Goal: Information Seeking & Learning: Check status

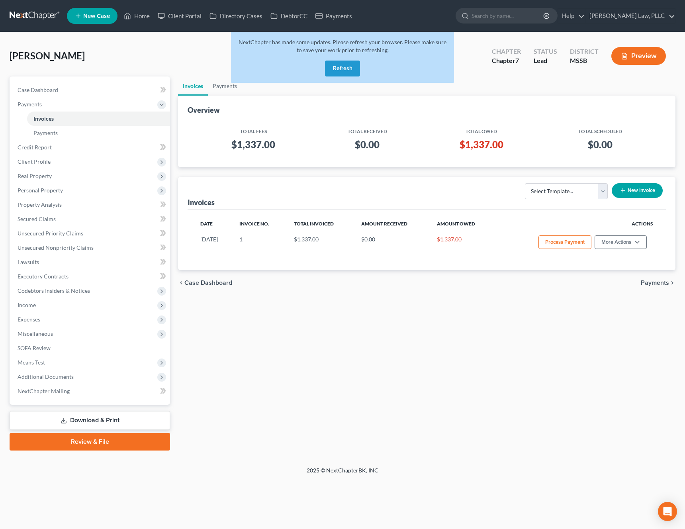
click at [355, 62] on button "Refresh" at bounding box center [342, 68] width 35 height 16
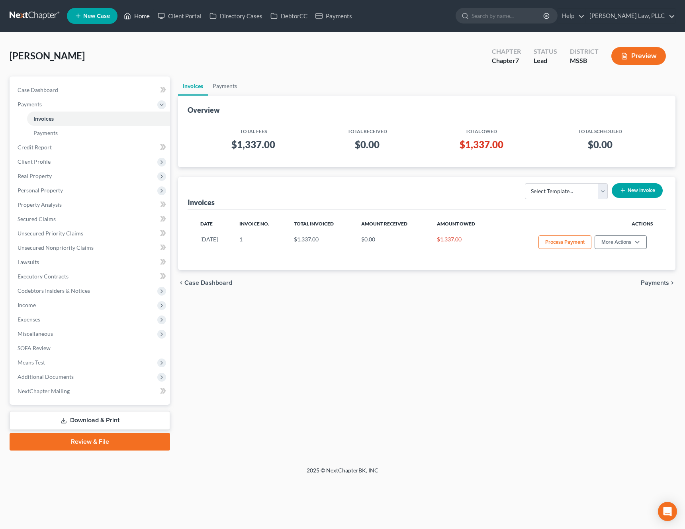
click at [143, 20] on link "Home" at bounding box center [137, 16] width 34 height 14
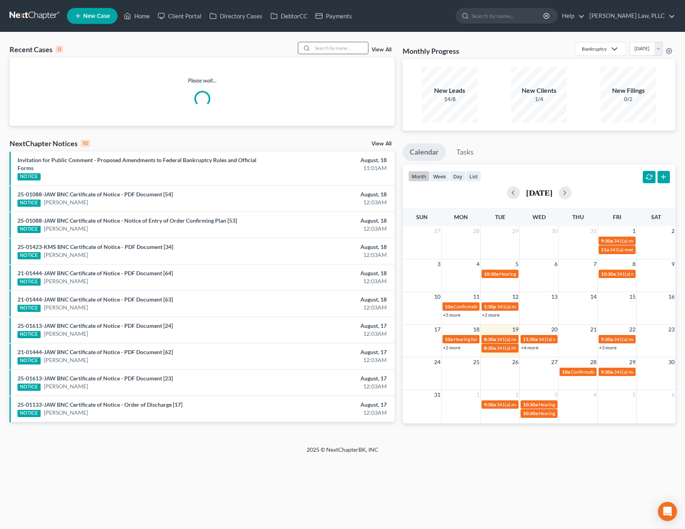
click at [354, 50] on input "search" at bounding box center [340, 48] width 56 height 12
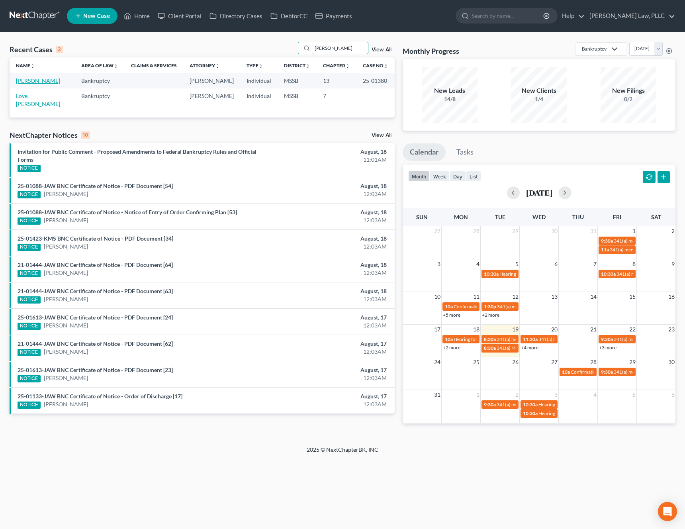
type input "[PERSON_NAME]"
click at [39, 78] on link "[PERSON_NAME]" at bounding box center [38, 80] width 44 height 7
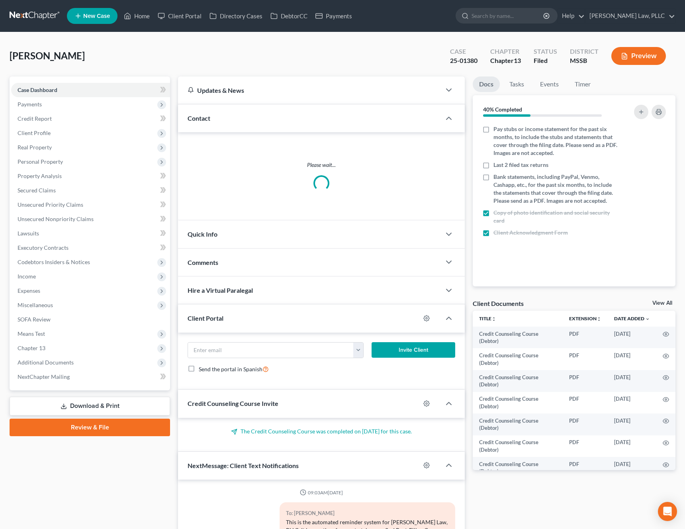
scroll to position [692, 0]
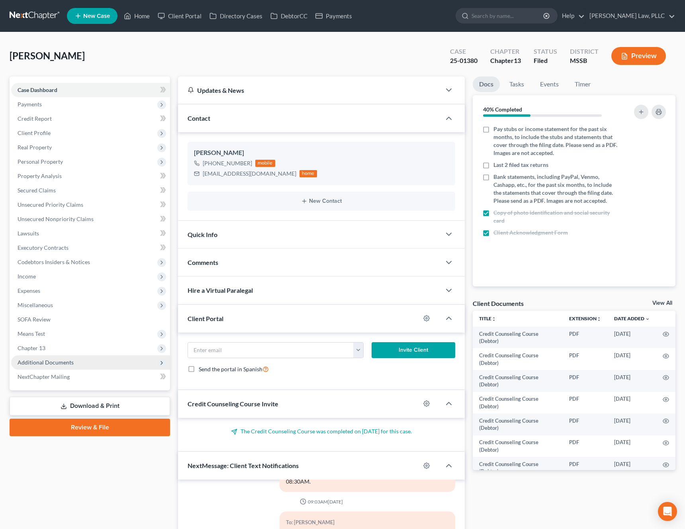
click at [89, 355] on span "Additional Documents" at bounding box center [90, 362] width 159 height 14
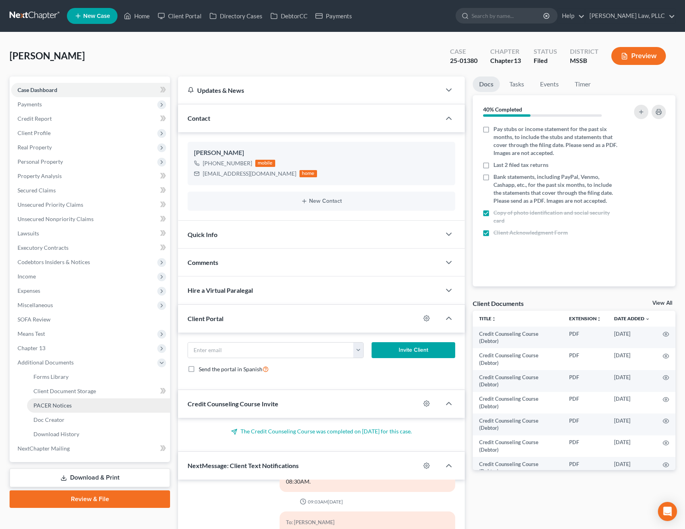
click at [65, 410] on link "PACER Notices" at bounding box center [98, 405] width 143 height 14
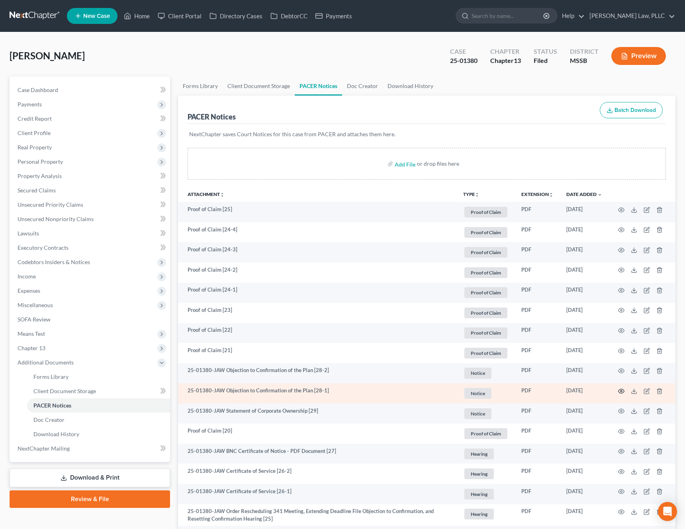
click at [618, 391] on icon "button" at bounding box center [621, 391] width 6 height 6
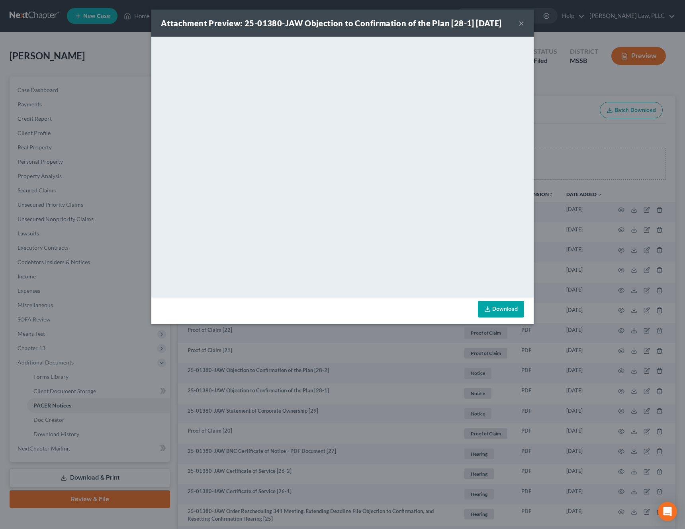
click at [520, 24] on button "×" at bounding box center [521, 23] width 6 height 10
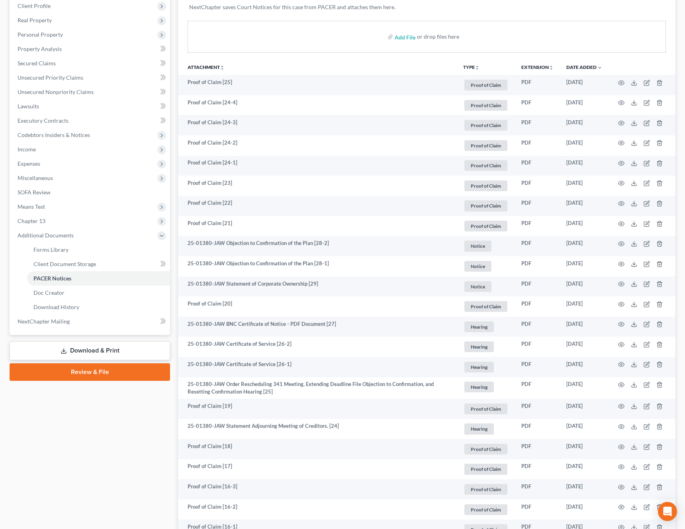
scroll to position [530, 0]
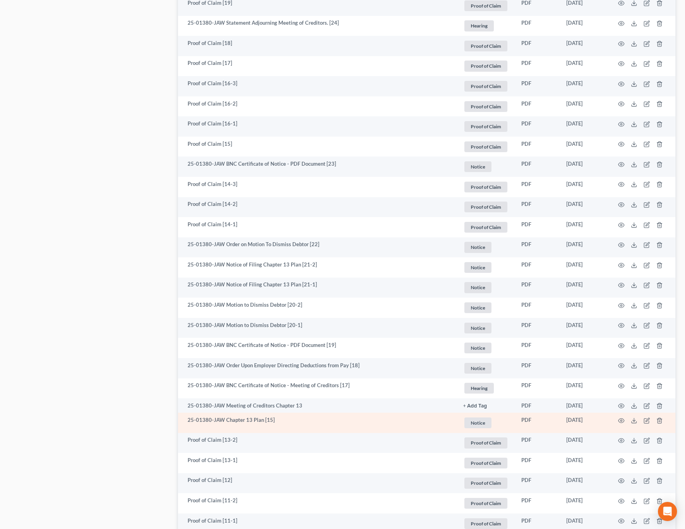
click at [608, 422] on td at bounding box center [641, 422] width 67 height 20
click at [621, 422] on icon "button" at bounding box center [621, 420] width 6 height 4
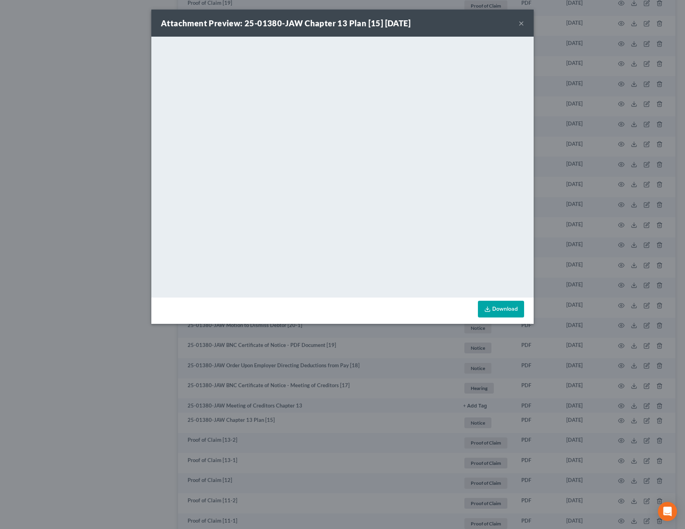
click at [517, 21] on div "Attachment Preview: 25-01380-JAW Chapter 13 Plan [15] [DATE] ×" at bounding box center [342, 23] width 382 height 27
click at [521, 23] on button "×" at bounding box center [521, 23] width 6 height 10
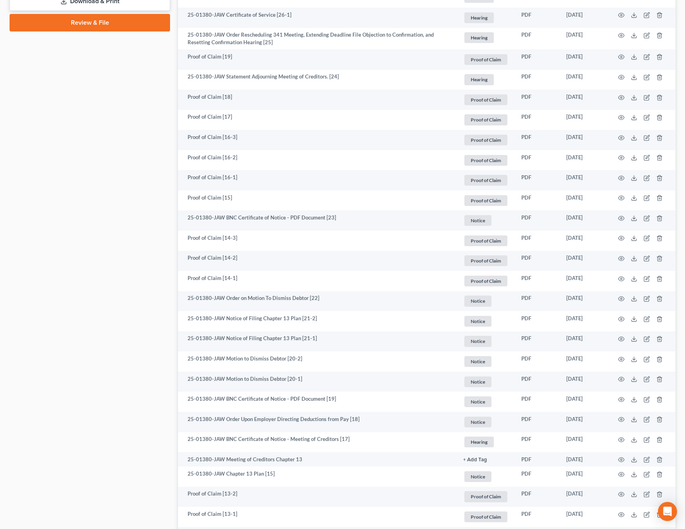
scroll to position [477, 0]
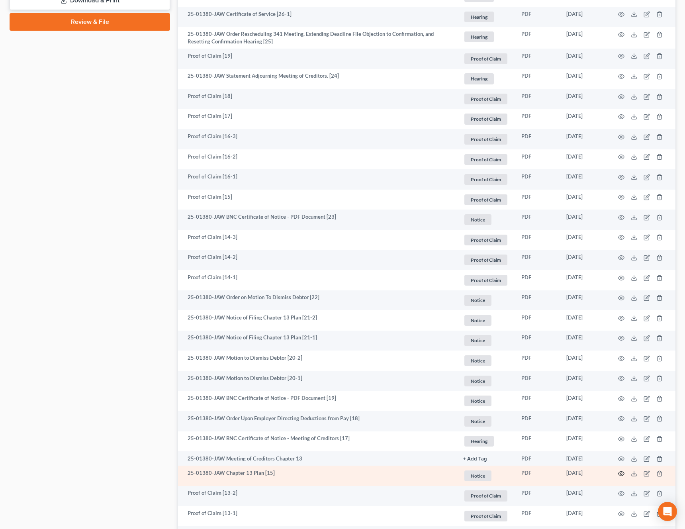
click at [621, 472] on circle "button" at bounding box center [621, 473] width 2 height 2
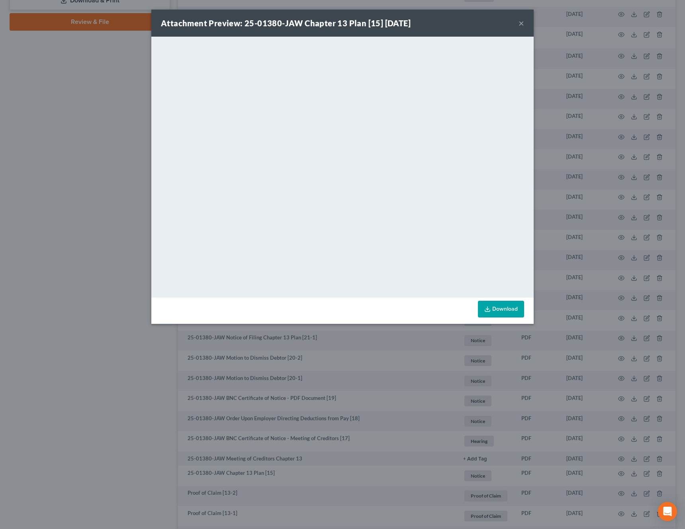
click at [501, 312] on link "Download" at bounding box center [501, 308] width 46 height 17
click at [519, 27] on button "×" at bounding box center [521, 23] width 6 height 10
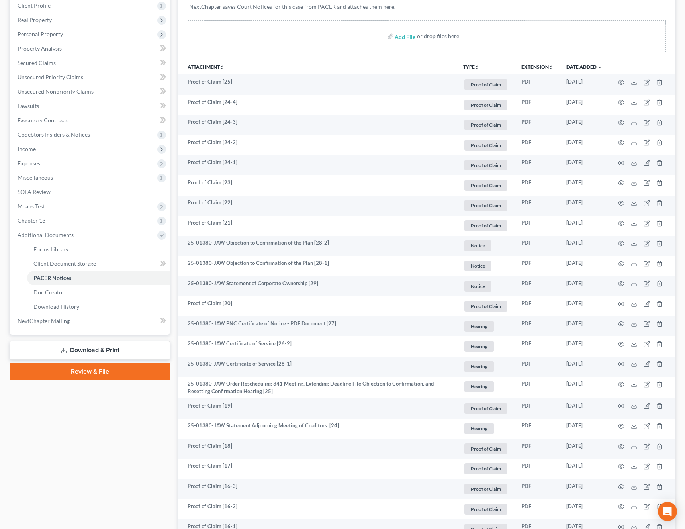
scroll to position [126, 0]
click at [474, 70] on icon "unfold_more" at bounding box center [476, 68] width 5 height 5
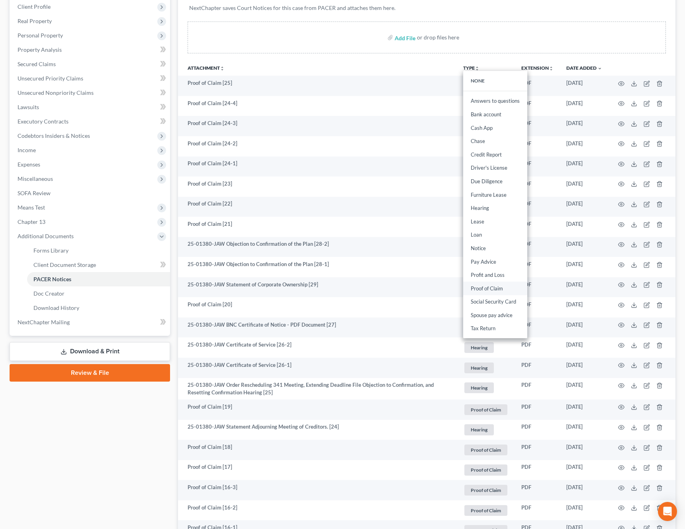
click at [496, 294] on link "Proof of Claim" at bounding box center [495, 288] width 64 height 14
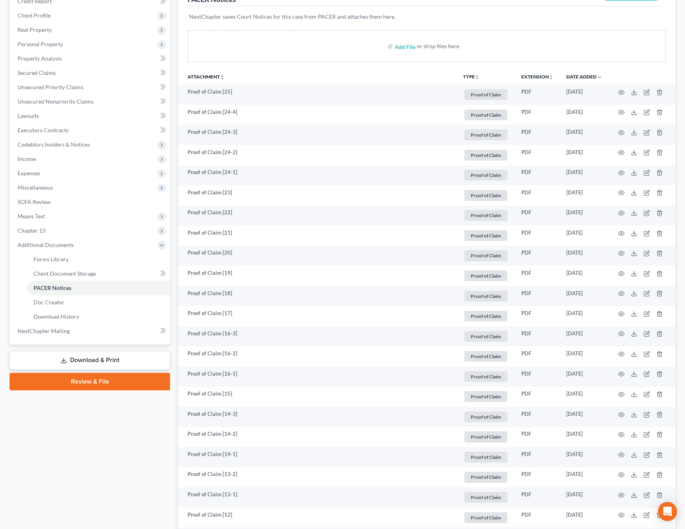
scroll to position [0, 0]
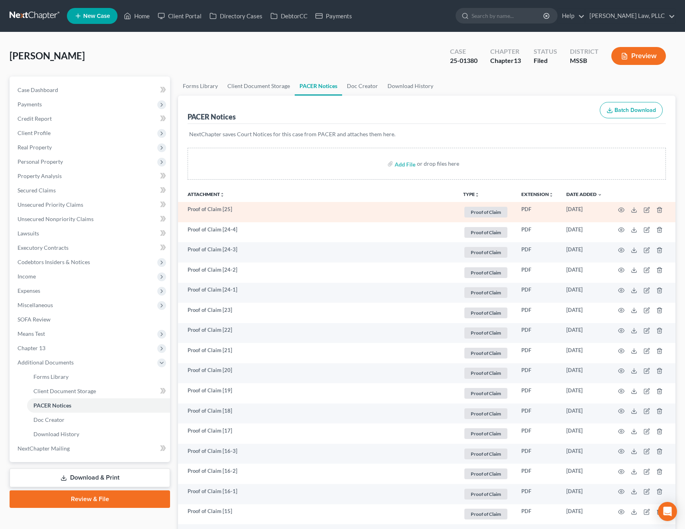
click at [624, 211] on td at bounding box center [641, 212] width 67 height 20
click at [622, 211] on icon "button" at bounding box center [621, 209] width 6 height 4
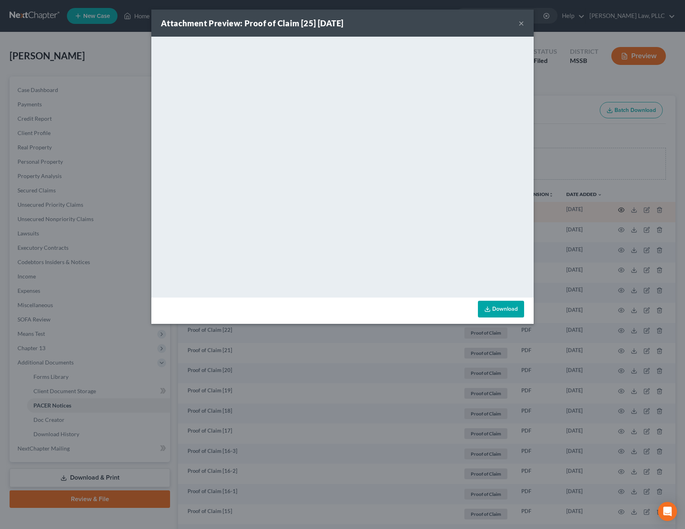
click at [622, 211] on div "Attachment Preview: Proof of Claim [25] [DATE] × <object ng-attr-data='[URL][DO…" at bounding box center [342, 264] width 685 height 529
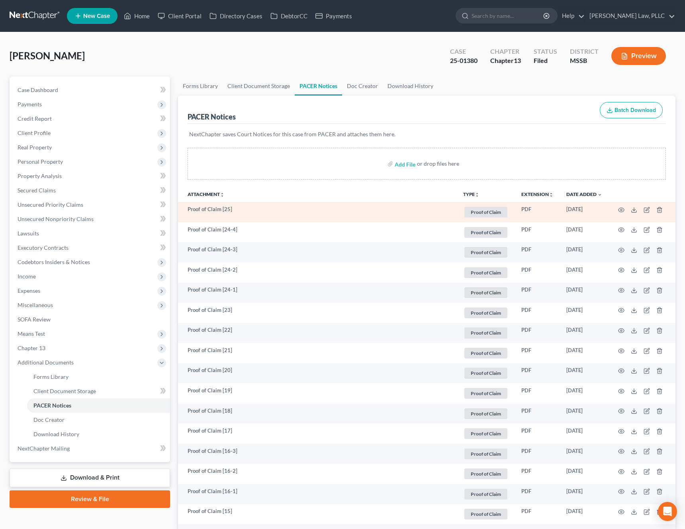
click at [616, 211] on td at bounding box center [641, 212] width 67 height 20
click at [621, 211] on icon "button" at bounding box center [621, 210] width 6 height 6
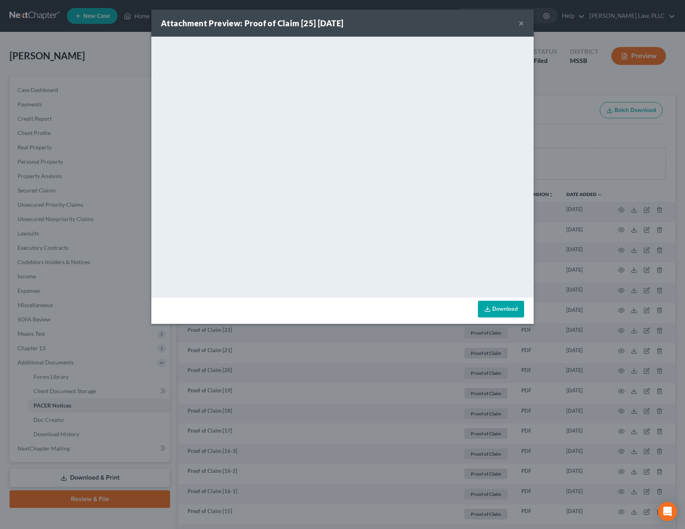
click at [523, 25] on button "×" at bounding box center [521, 23] width 6 height 10
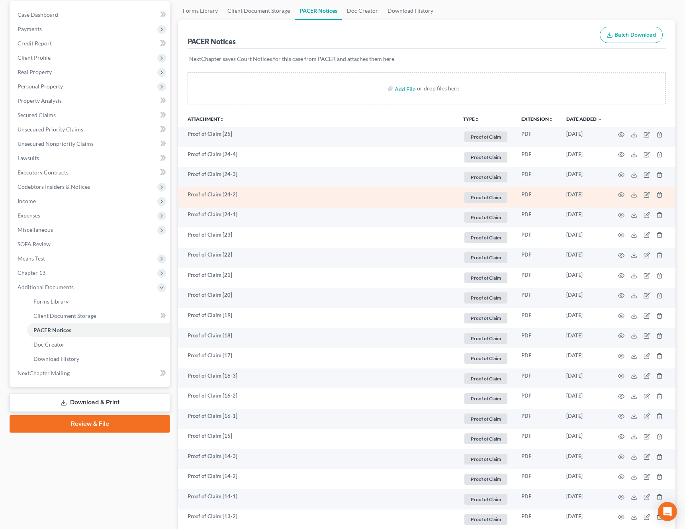
scroll to position [85, 0]
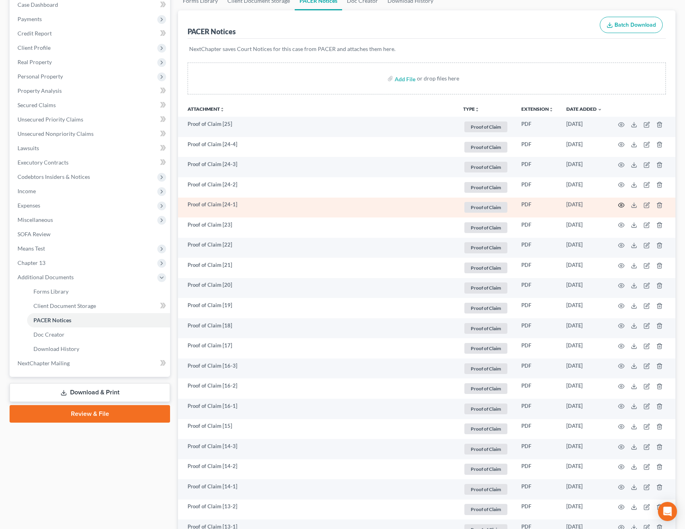
click at [622, 207] on icon "button" at bounding box center [621, 205] width 6 height 6
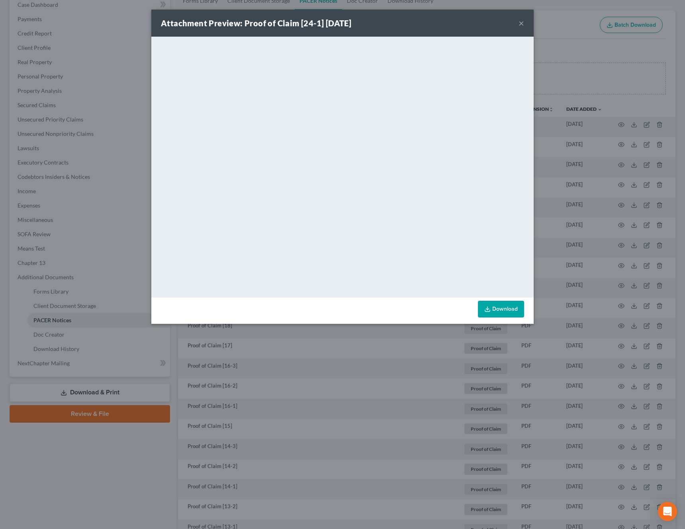
click at [521, 23] on button "×" at bounding box center [521, 23] width 6 height 10
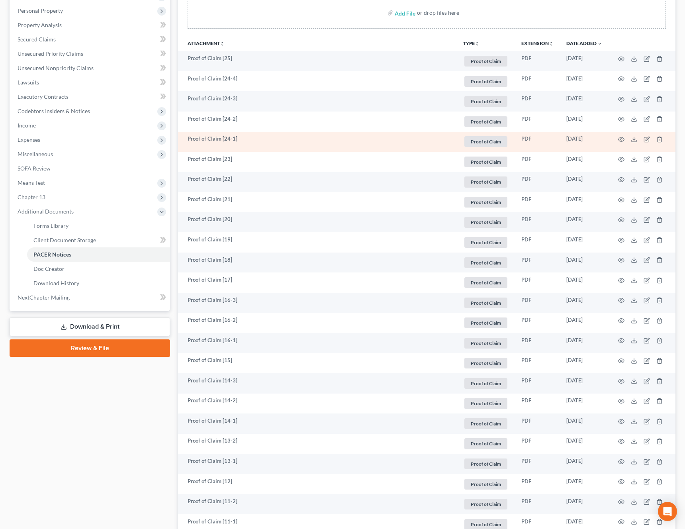
scroll to position [154, 0]
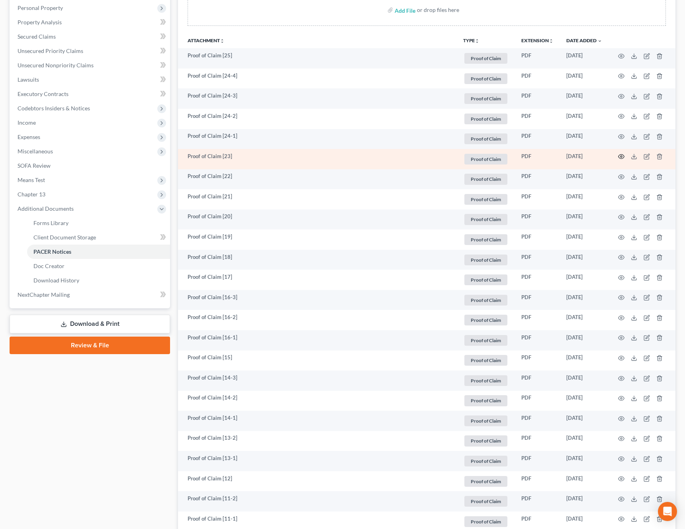
click at [620, 155] on icon "button" at bounding box center [621, 156] width 6 height 6
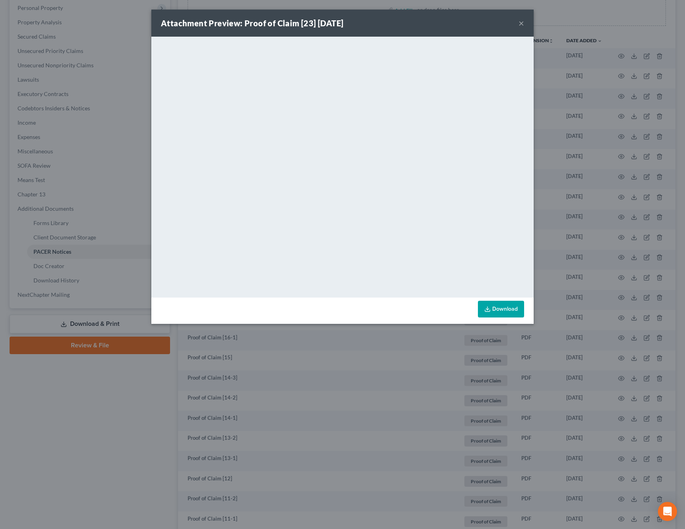
click at [523, 24] on button "×" at bounding box center [521, 23] width 6 height 10
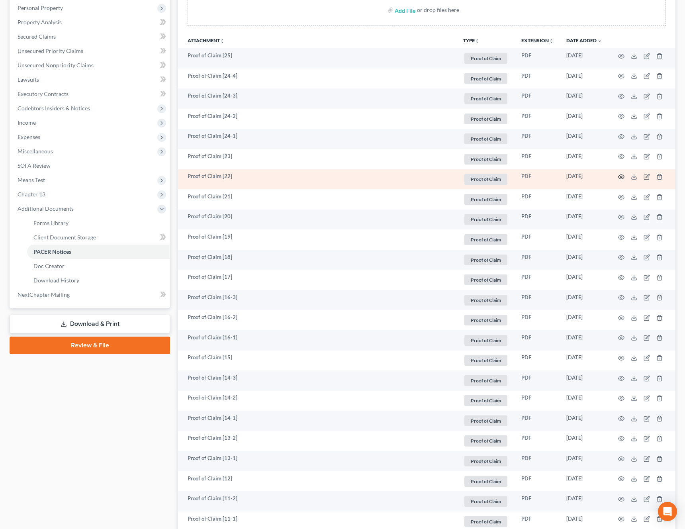
click at [621, 177] on circle "button" at bounding box center [621, 177] width 2 height 2
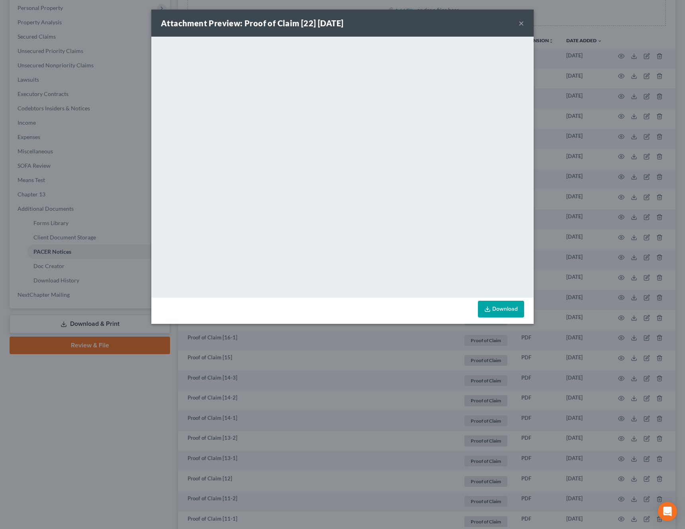
click at [520, 25] on button "×" at bounding box center [521, 23] width 6 height 10
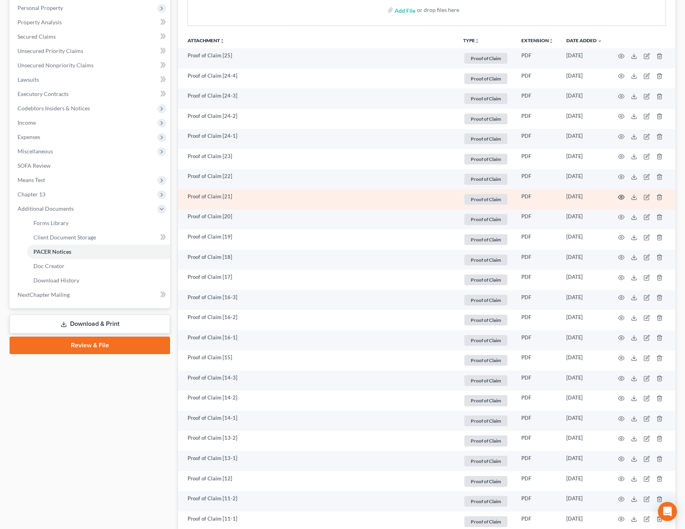
click at [621, 199] on icon "button" at bounding box center [621, 197] width 6 height 4
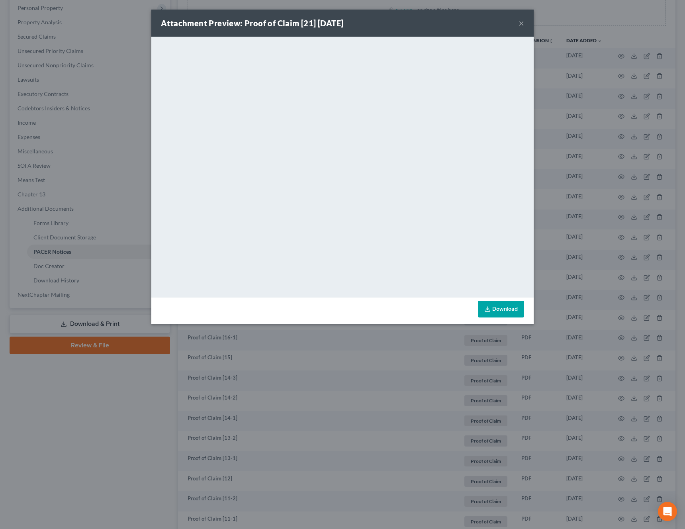
click at [521, 23] on button "×" at bounding box center [521, 23] width 6 height 10
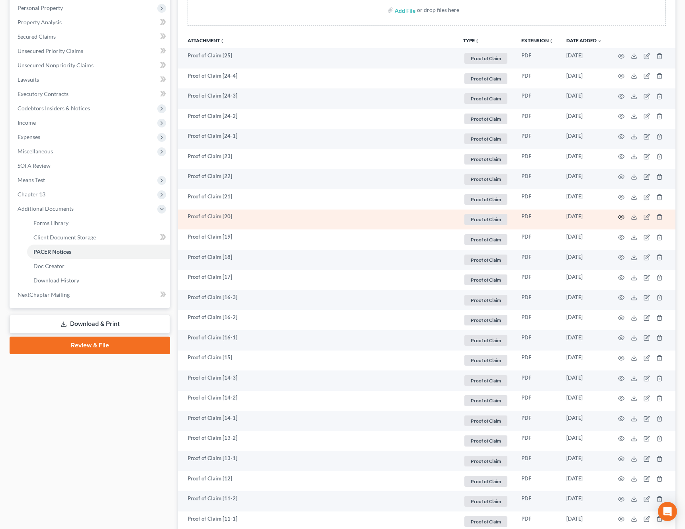
click at [623, 216] on icon "button" at bounding box center [621, 217] width 6 height 6
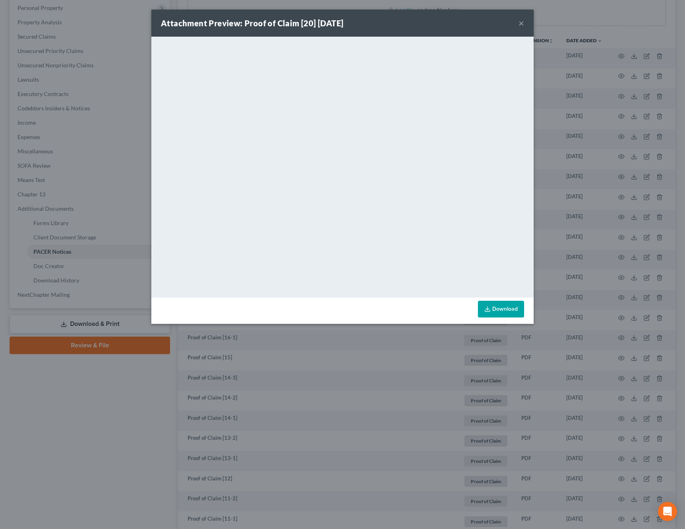
click at [521, 22] on button "×" at bounding box center [521, 23] width 6 height 10
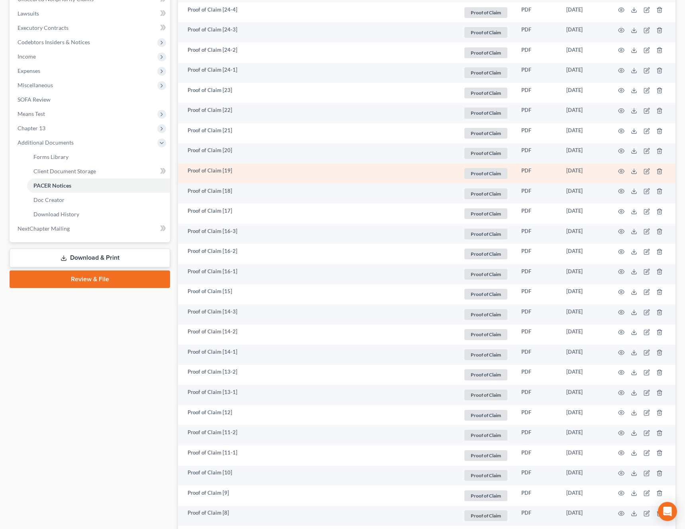
scroll to position [220, 0]
click at [621, 170] on icon "button" at bounding box center [621, 170] width 6 height 6
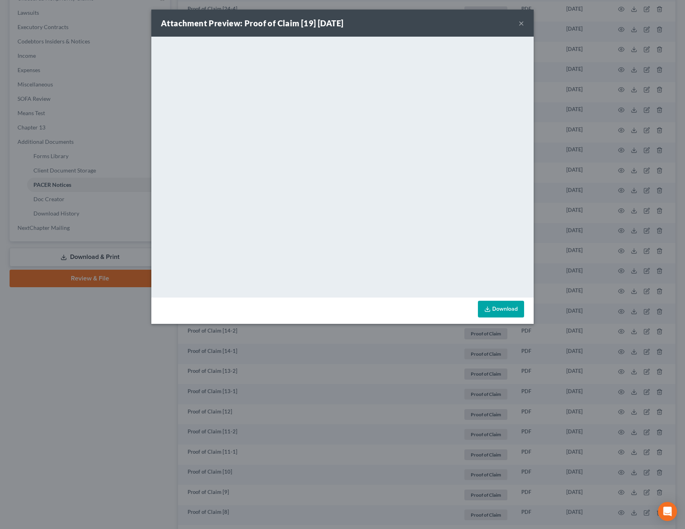
click at [523, 22] on button "×" at bounding box center [521, 23] width 6 height 10
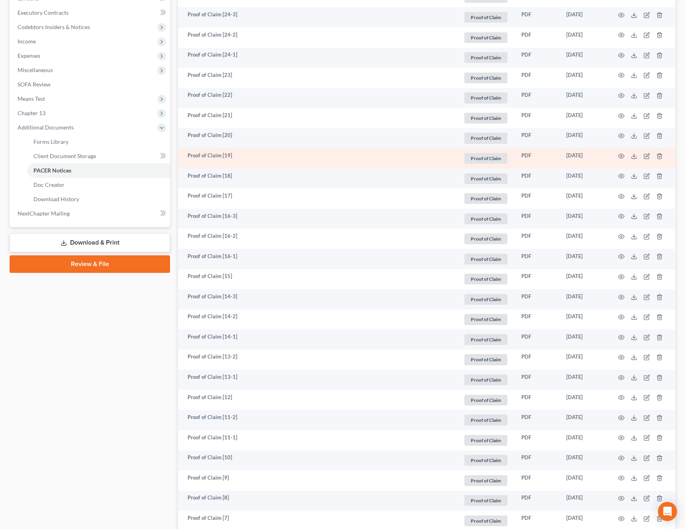
scroll to position [237, 0]
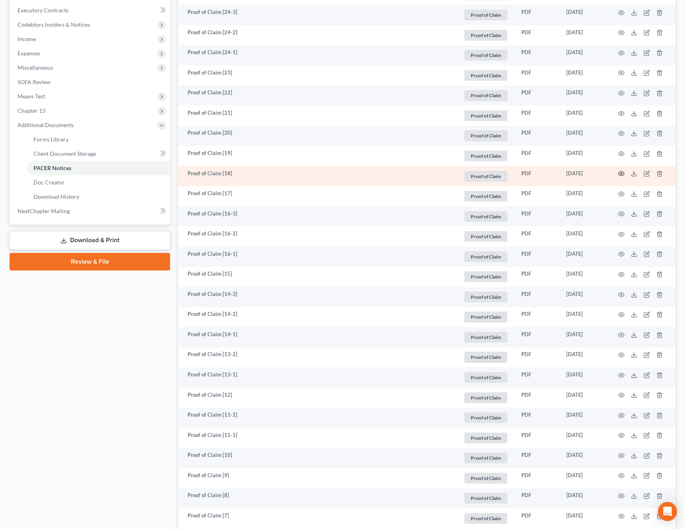
click at [622, 174] on icon "button" at bounding box center [621, 173] width 6 height 6
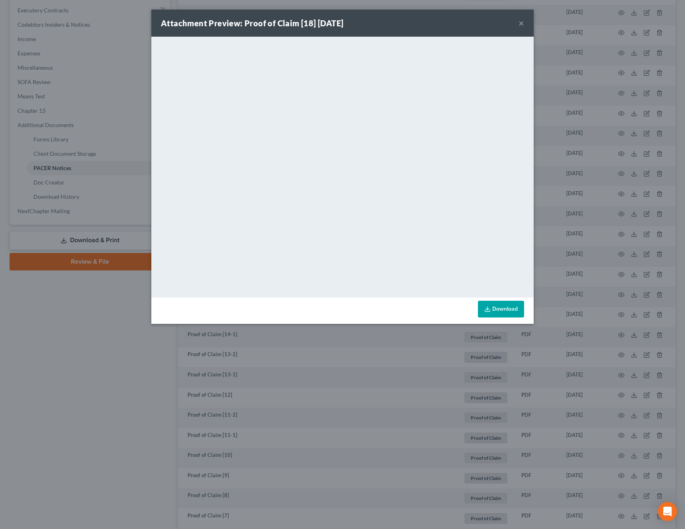
click at [520, 24] on button "×" at bounding box center [521, 23] width 6 height 10
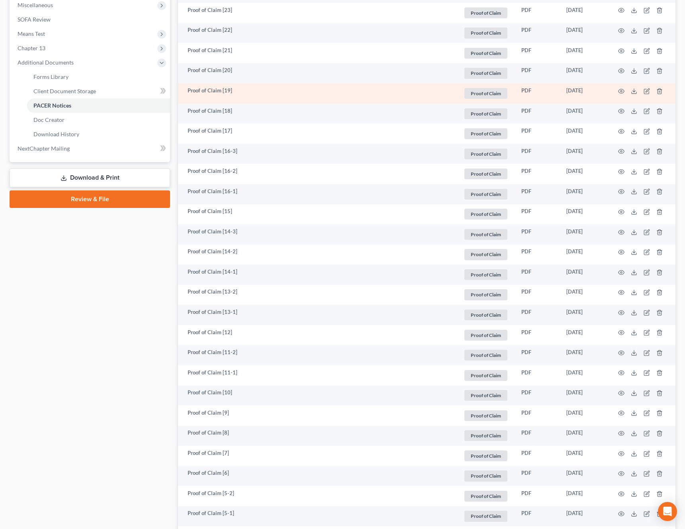
scroll to position [301, 0]
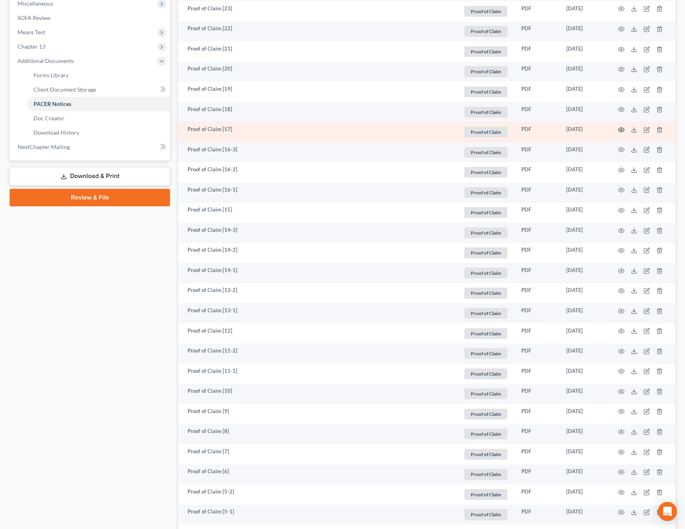
click at [622, 131] on icon "button" at bounding box center [621, 130] width 6 height 6
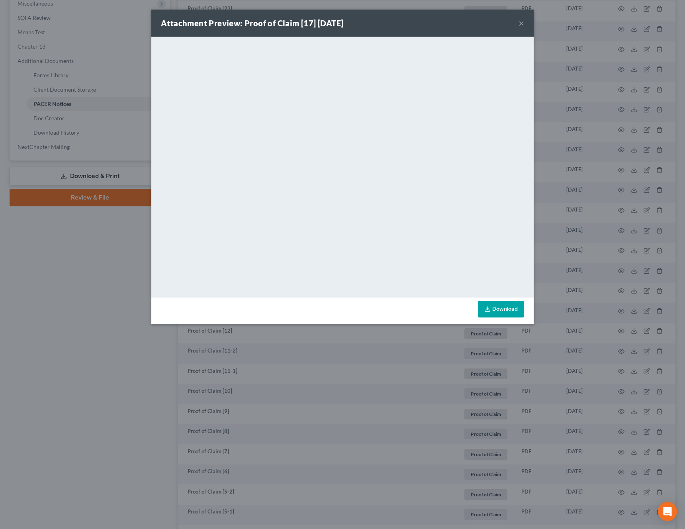
click at [523, 23] on button "×" at bounding box center [521, 23] width 6 height 10
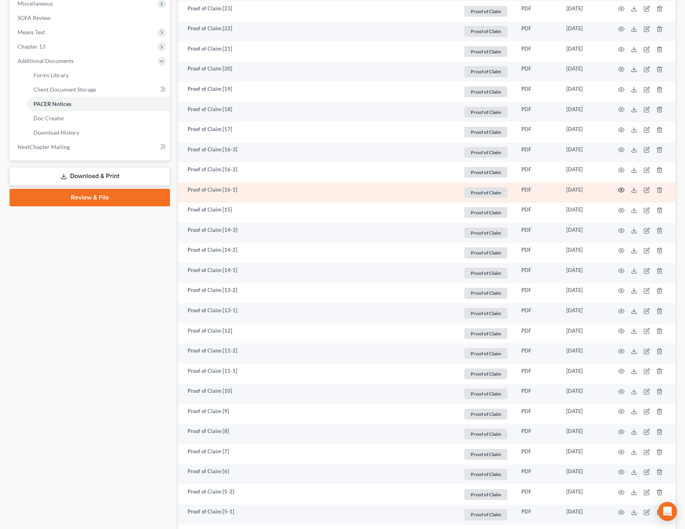
click at [623, 190] on icon "button" at bounding box center [621, 190] width 6 height 4
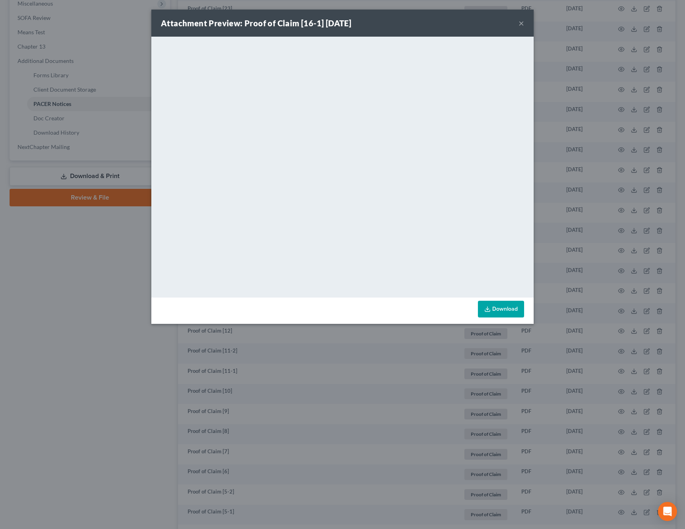
click at [520, 26] on button "×" at bounding box center [521, 23] width 6 height 10
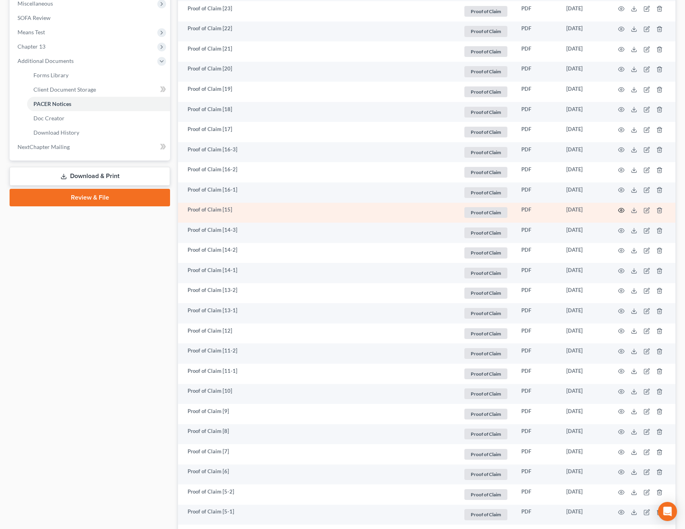
click at [620, 211] on circle "button" at bounding box center [621, 210] width 2 height 2
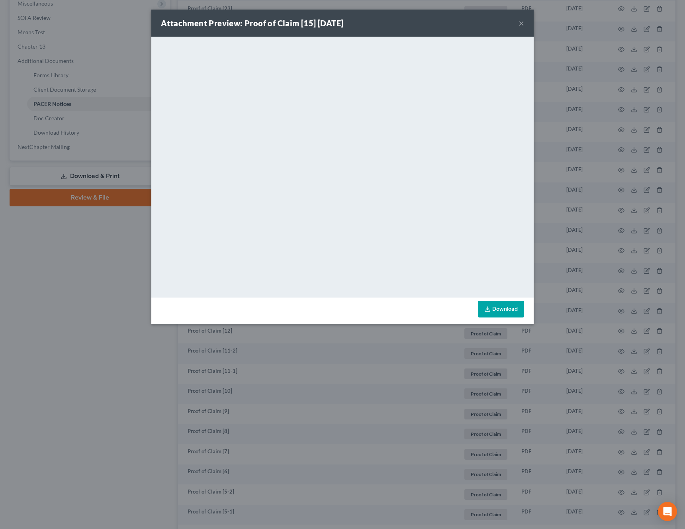
click at [520, 25] on button "×" at bounding box center [521, 23] width 6 height 10
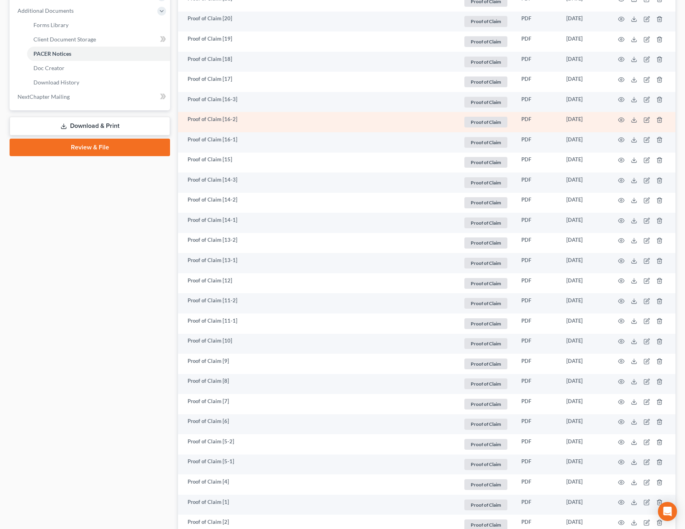
scroll to position [360, 0]
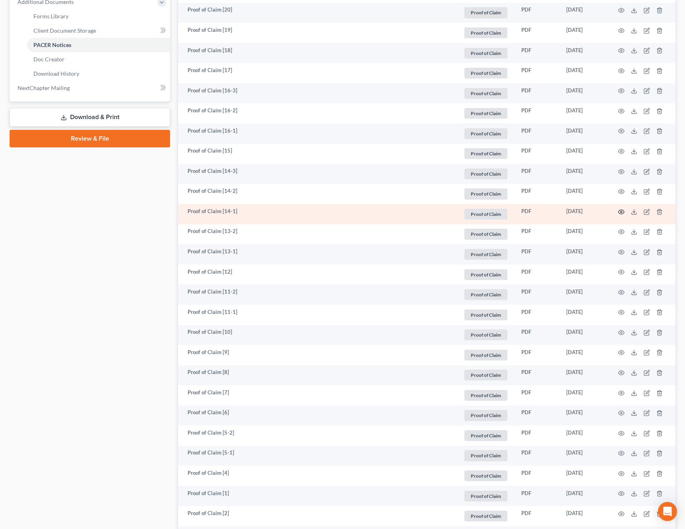
click at [621, 212] on circle "button" at bounding box center [621, 212] width 2 height 2
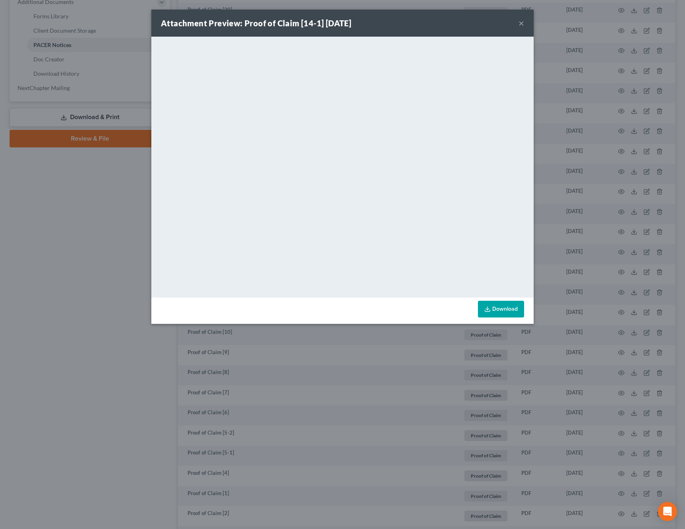
click at [520, 23] on button "×" at bounding box center [521, 23] width 6 height 10
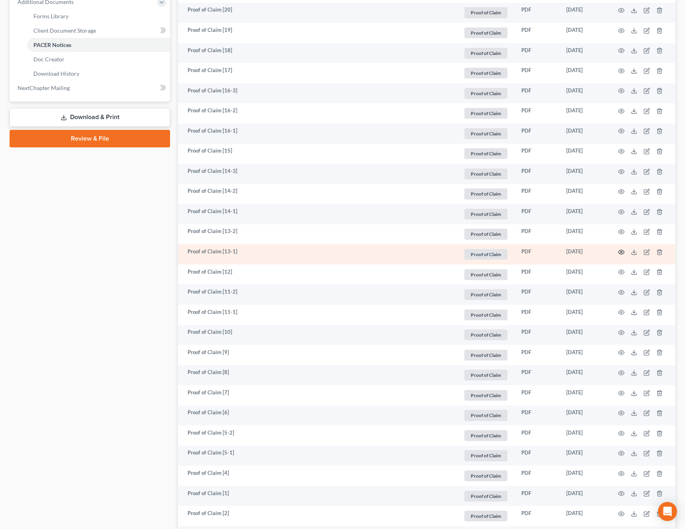
click at [622, 252] on icon "button" at bounding box center [621, 252] width 6 height 6
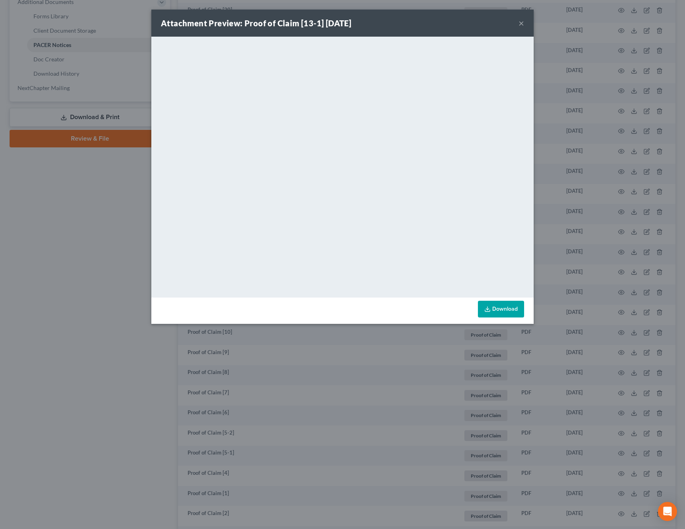
click at [522, 27] on button "×" at bounding box center [521, 23] width 6 height 10
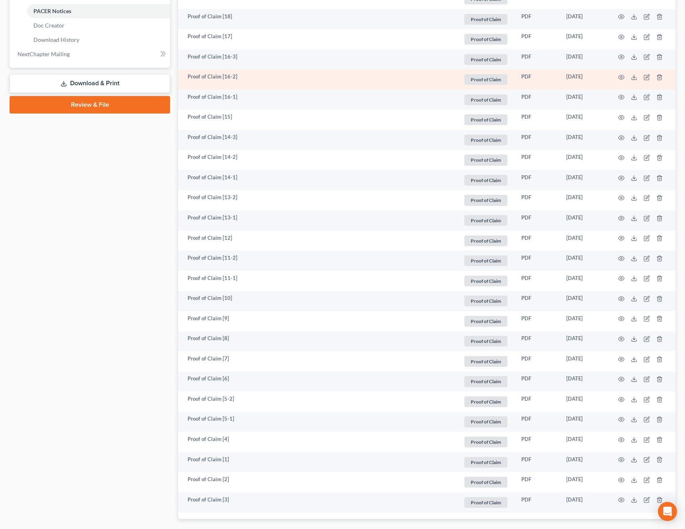
scroll to position [406, 0]
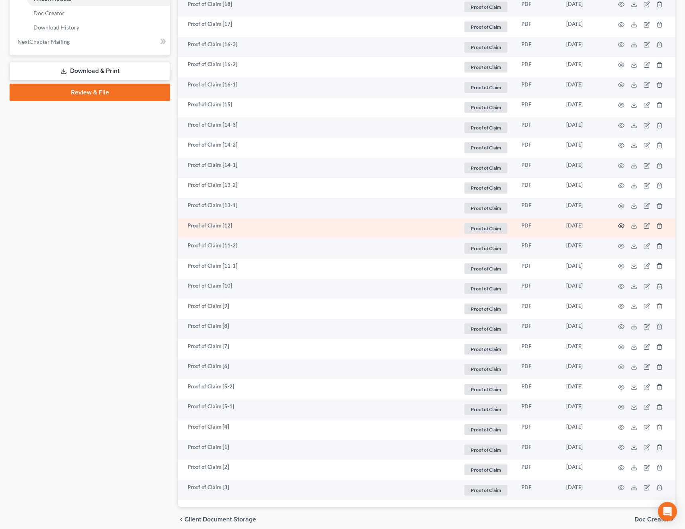
click at [621, 225] on icon "button" at bounding box center [621, 225] width 6 height 6
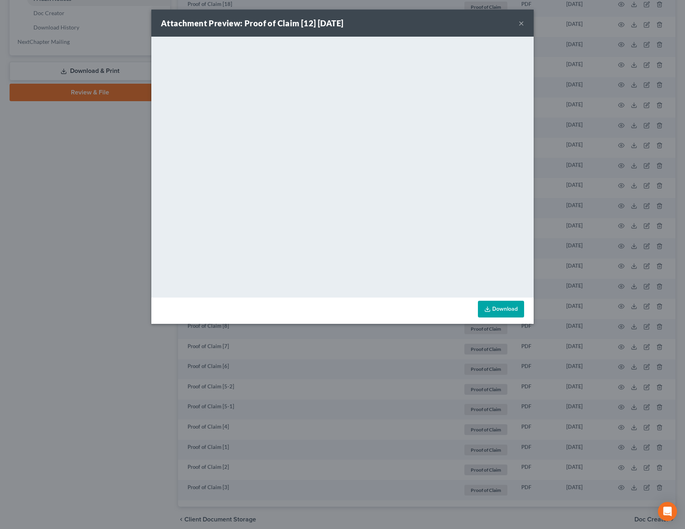
click at [520, 23] on button "×" at bounding box center [521, 23] width 6 height 10
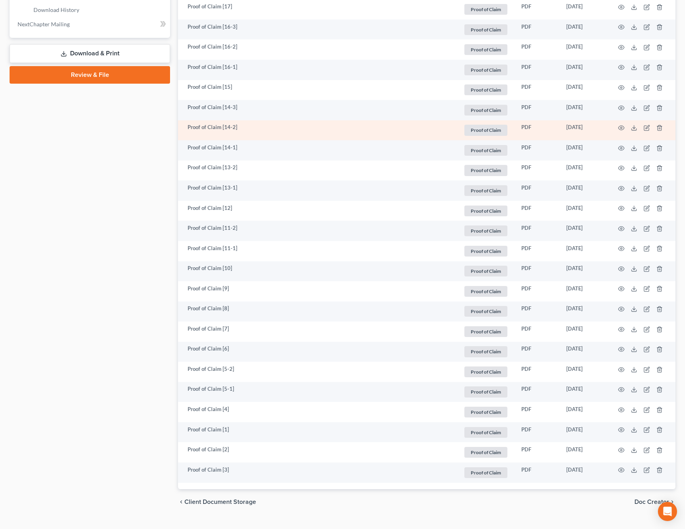
scroll to position [431, 0]
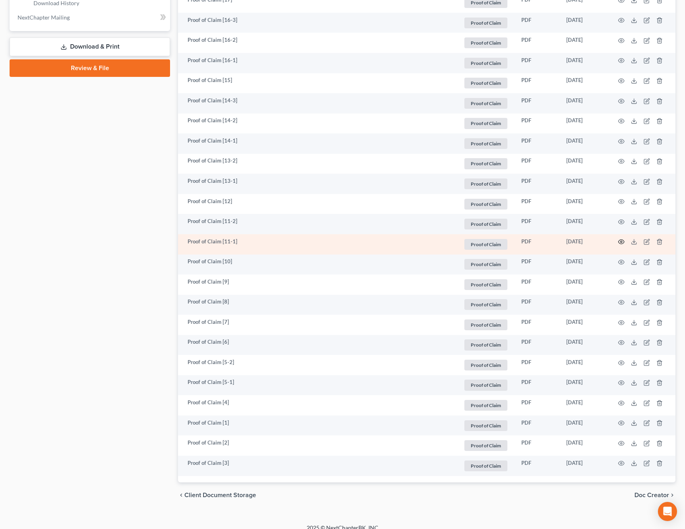
click at [622, 242] on circle "button" at bounding box center [621, 242] width 2 height 2
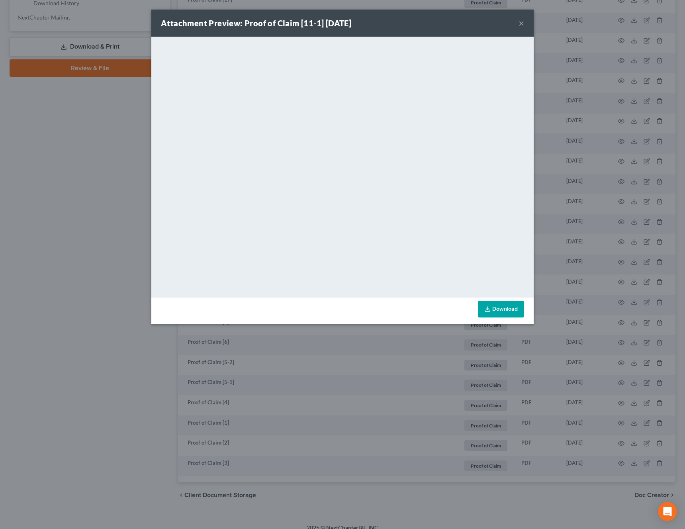
click at [522, 27] on button "×" at bounding box center [521, 23] width 6 height 10
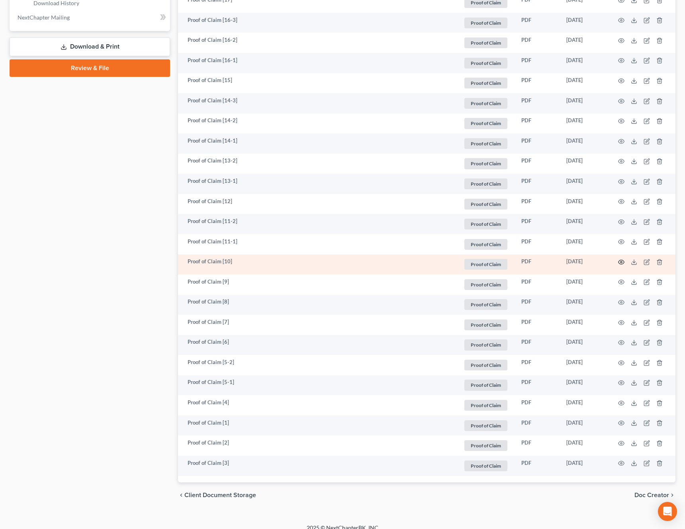
click at [621, 262] on circle "button" at bounding box center [621, 262] width 2 height 2
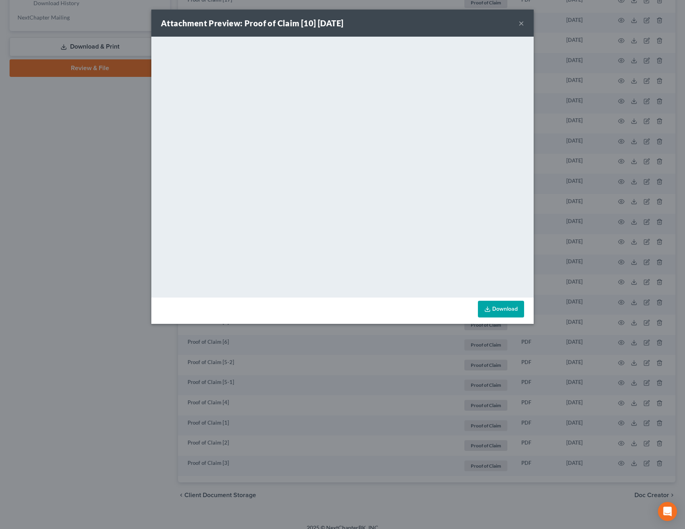
click at [521, 26] on button "×" at bounding box center [521, 23] width 6 height 10
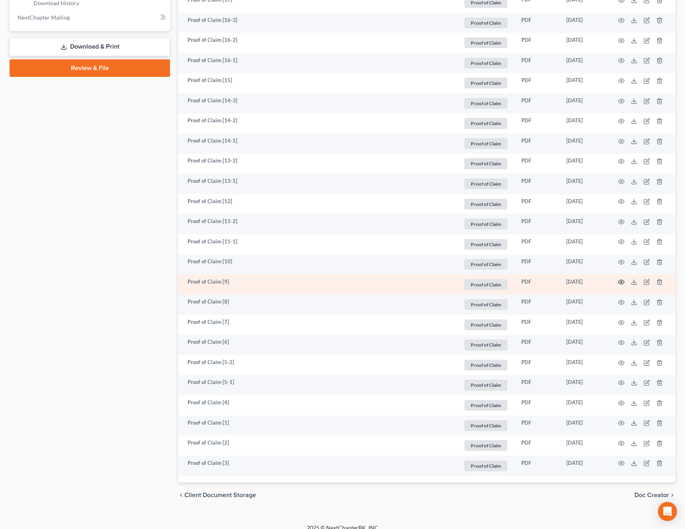
click at [620, 283] on icon "button" at bounding box center [621, 282] width 6 height 6
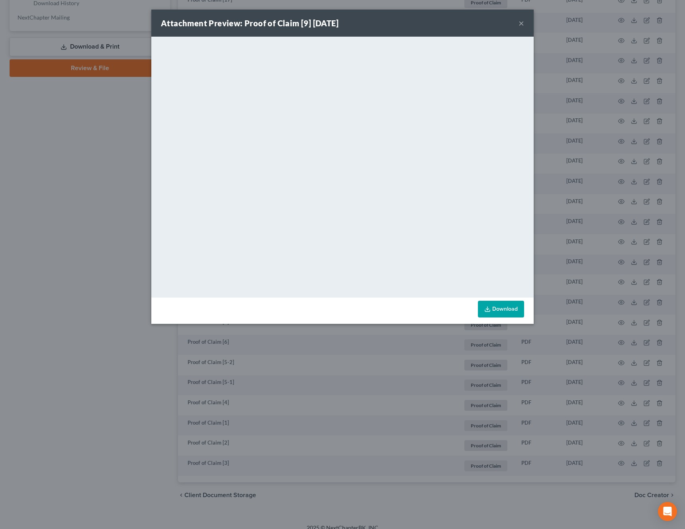
click at [521, 25] on button "×" at bounding box center [521, 23] width 6 height 10
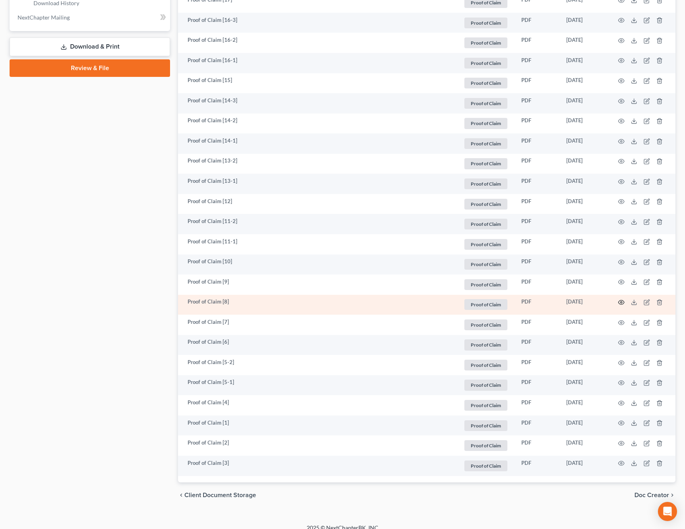
click at [622, 302] on icon "button" at bounding box center [621, 302] width 6 height 6
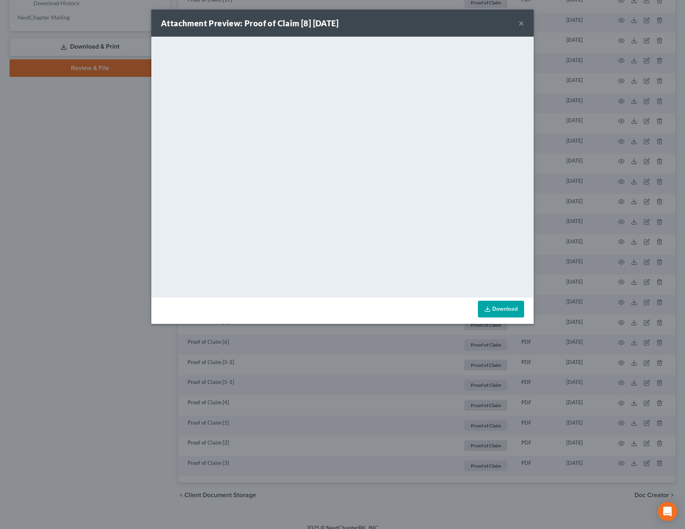
click at [522, 23] on button "×" at bounding box center [521, 23] width 6 height 10
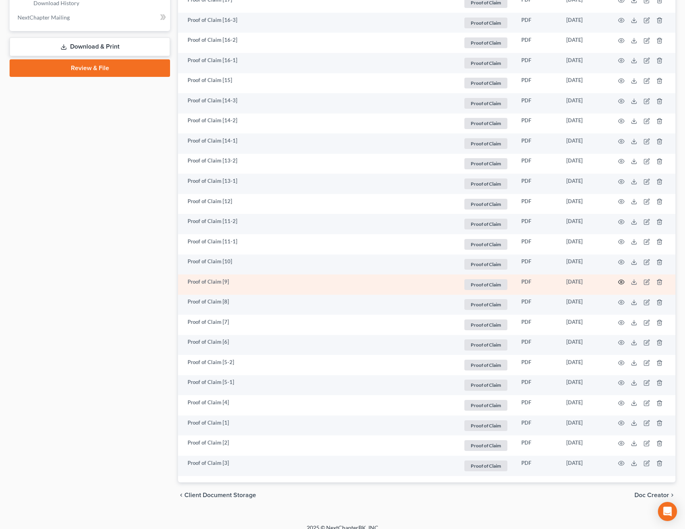
click at [621, 283] on icon "button" at bounding box center [621, 282] width 6 height 6
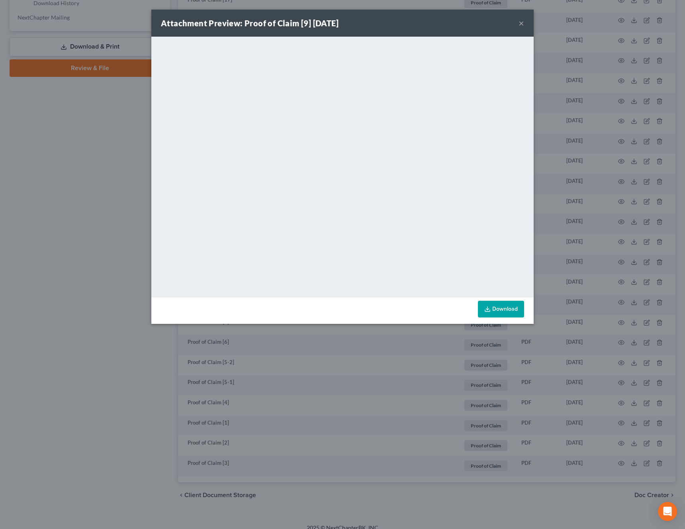
click at [522, 22] on button "×" at bounding box center [521, 23] width 6 height 10
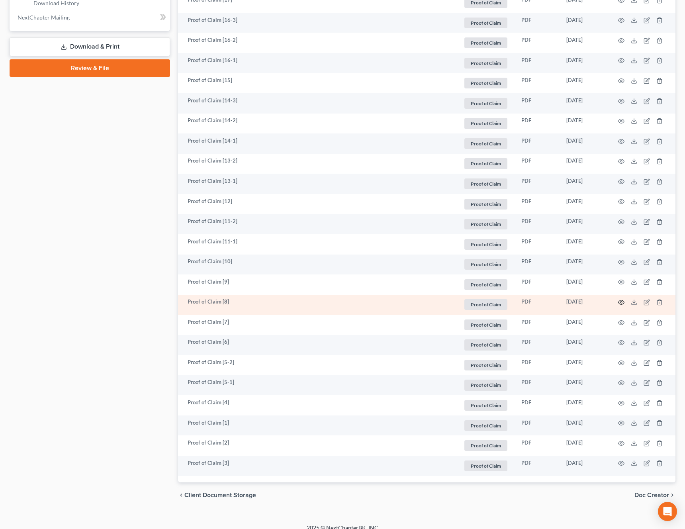
click at [622, 301] on icon "button" at bounding box center [621, 302] width 6 height 6
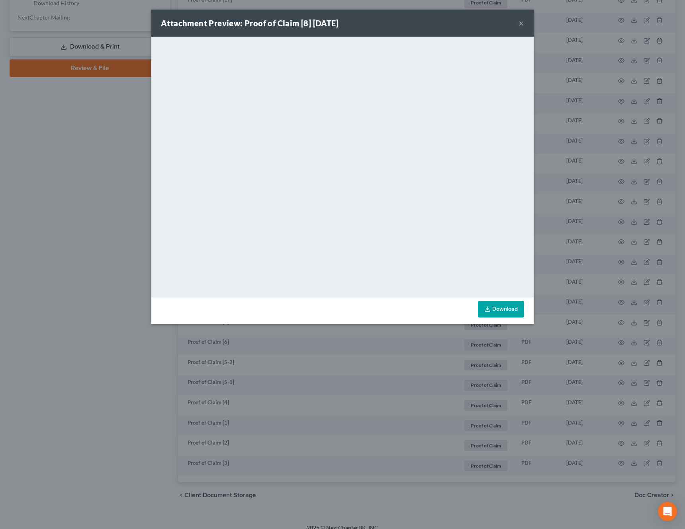
click at [523, 26] on button "×" at bounding box center [521, 23] width 6 height 10
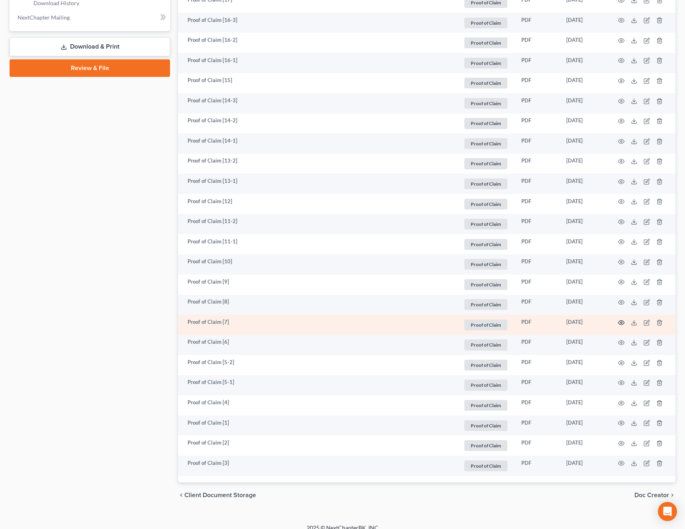
click at [623, 322] on icon "button" at bounding box center [621, 322] width 6 height 6
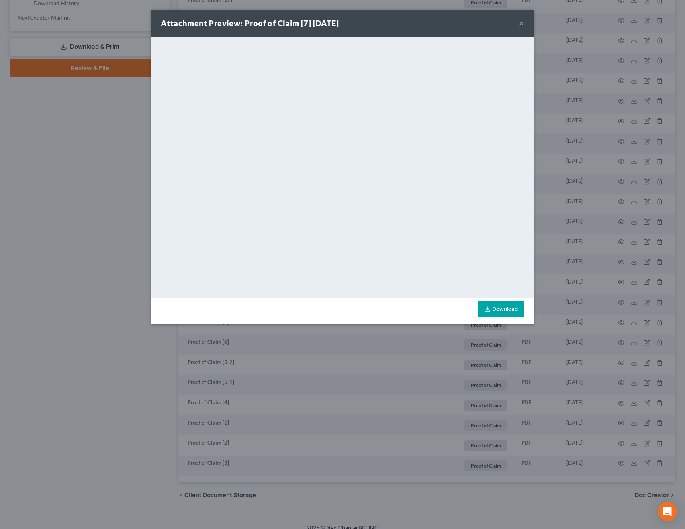
click at [520, 25] on button "×" at bounding box center [521, 23] width 6 height 10
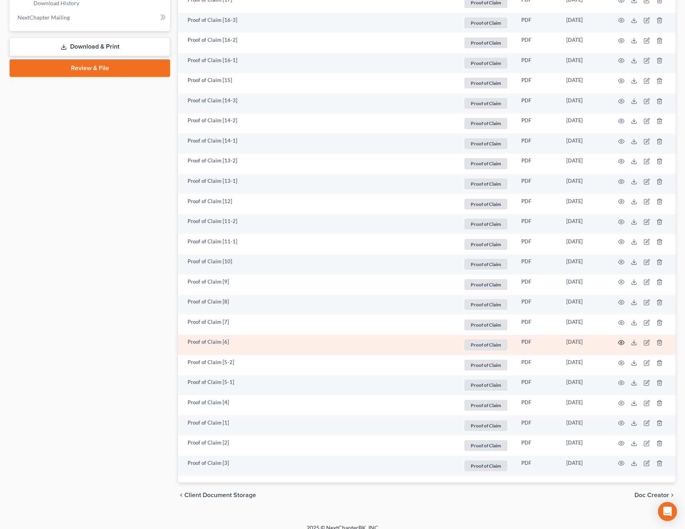
click at [621, 343] on icon "button" at bounding box center [621, 342] width 6 height 6
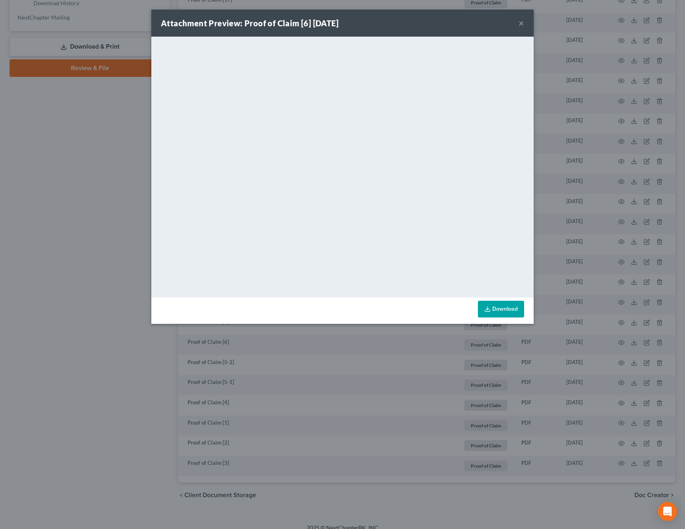
click at [522, 22] on button "×" at bounding box center [521, 23] width 6 height 10
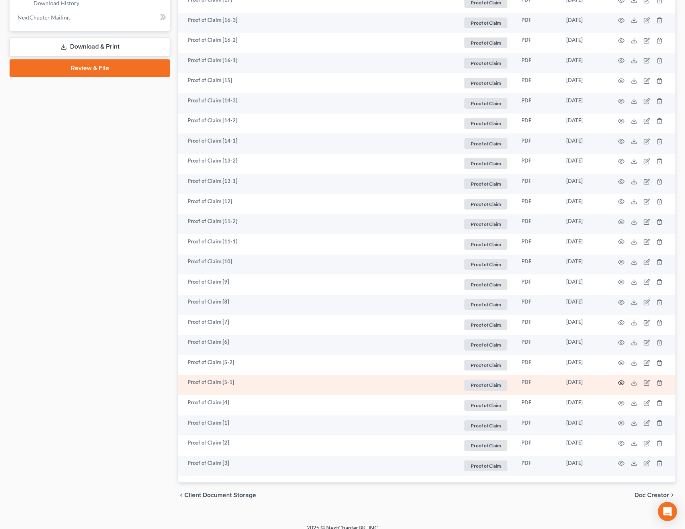
click at [620, 383] on circle "button" at bounding box center [621, 383] width 2 height 2
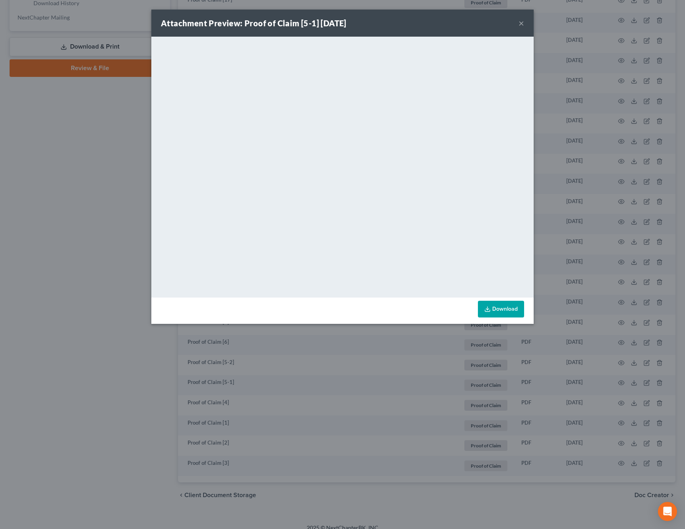
click at [519, 25] on button "×" at bounding box center [521, 23] width 6 height 10
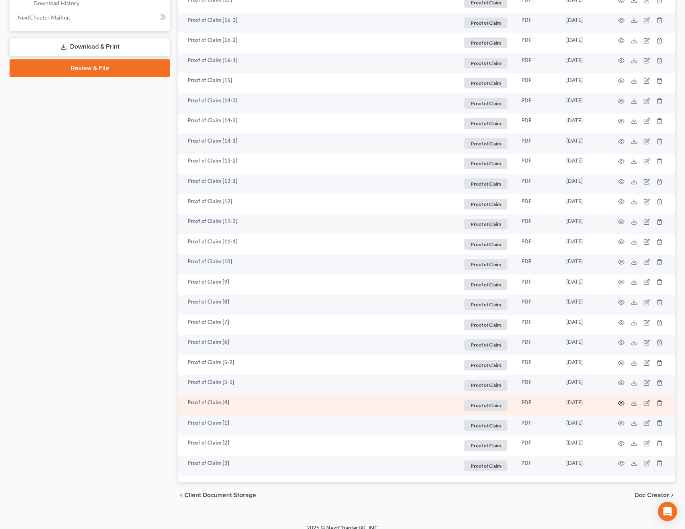
click at [620, 402] on icon "button" at bounding box center [621, 403] width 6 height 6
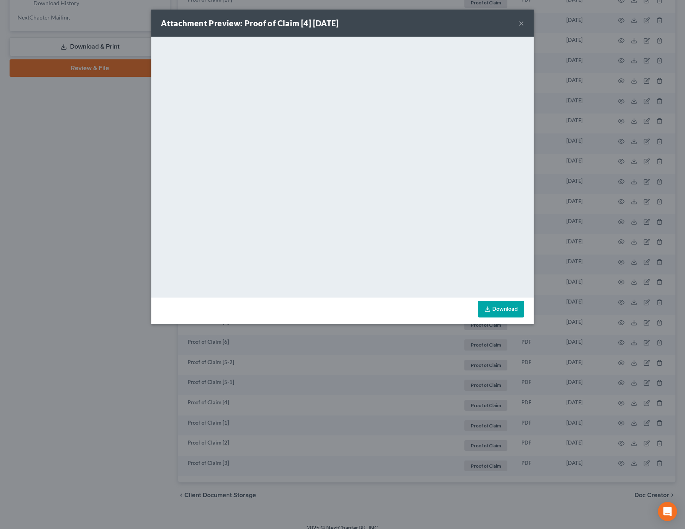
click at [518, 25] on button "×" at bounding box center [521, 23] width 6 height 10
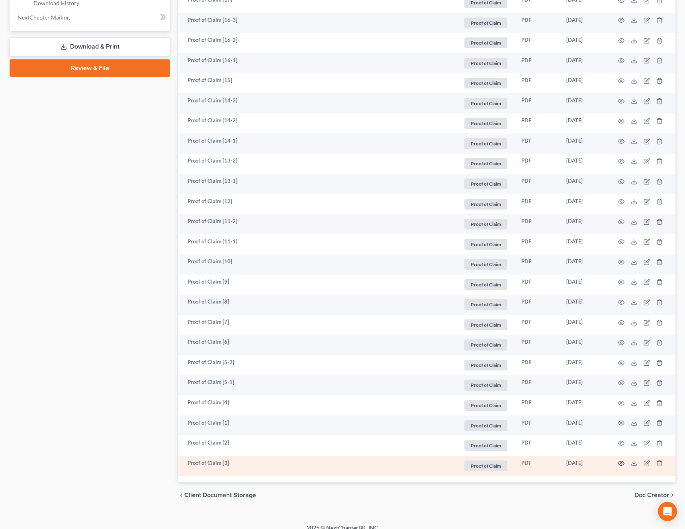
click at [622, 463] on icon "button" at bounding box center [621, 463] width 6 height 6
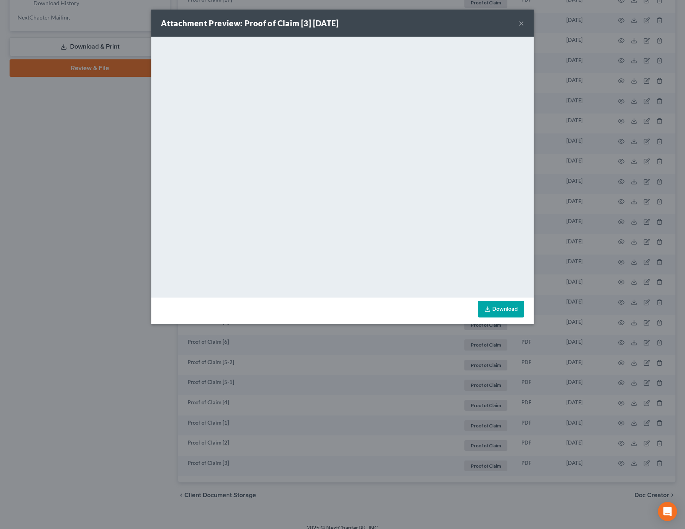
click at [518, 23] on button "×" at bounding box center [521, 23] width 6 height 10
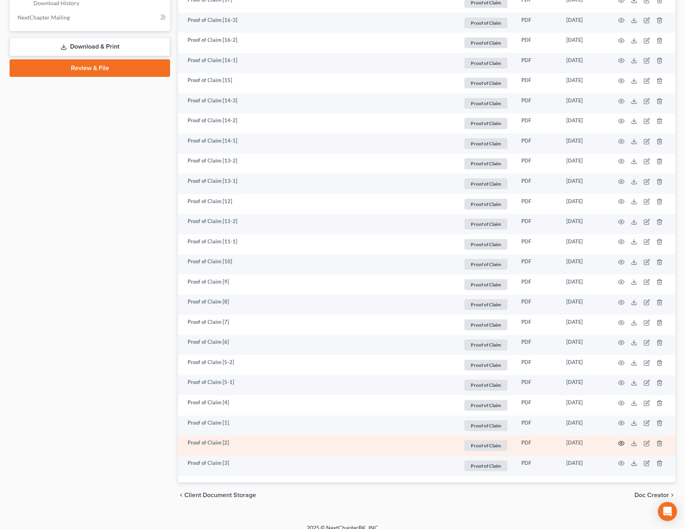
click at [618, 445] on icon "button" at bounding box center [621, 443] width 6 height 6
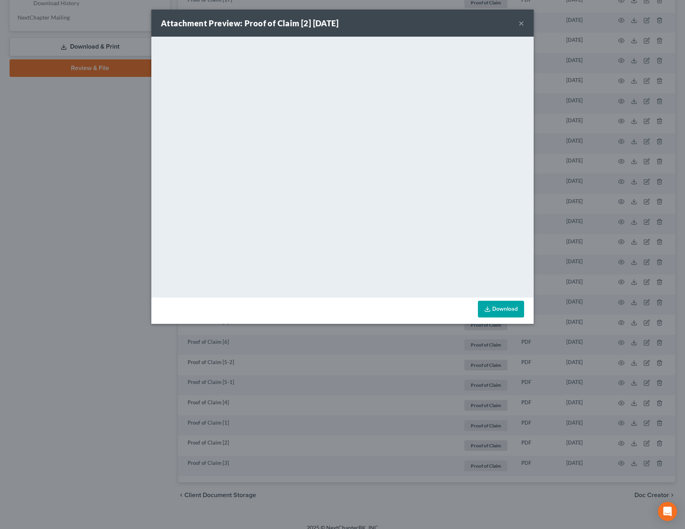
click at [521, 25] on button "×" at bounding box center [521, 23] width 6 height 10
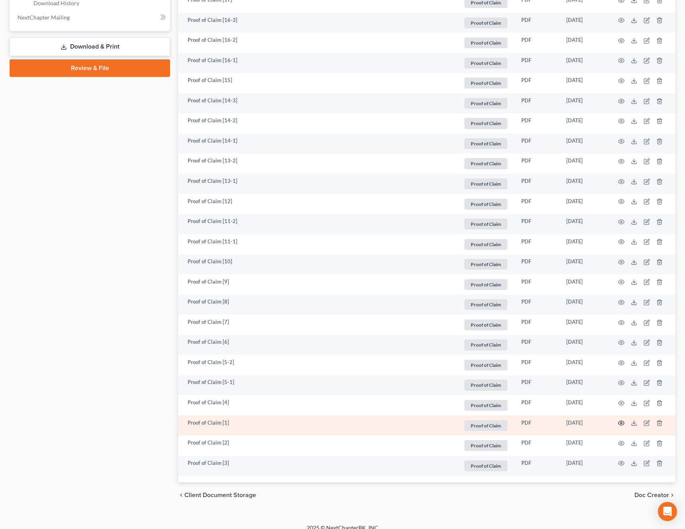
click at [622, 423] on circle "button" at bounding box center [621, 423] width 2 height 2
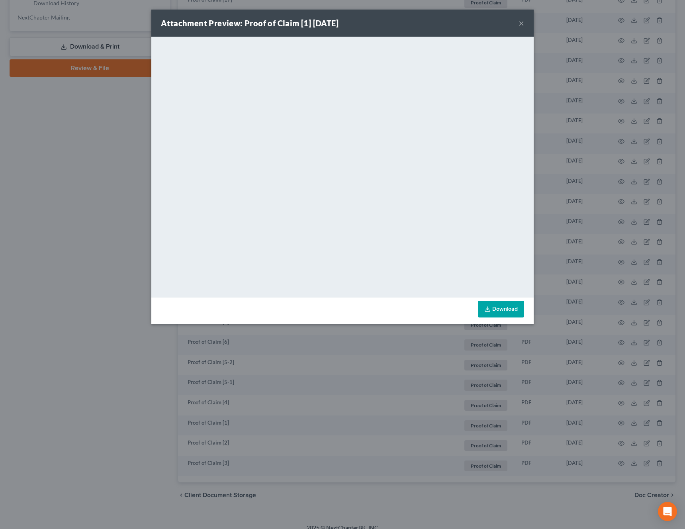
click at [520, 26] on button "×" at bounding box center [521, 23] width 6 height 10
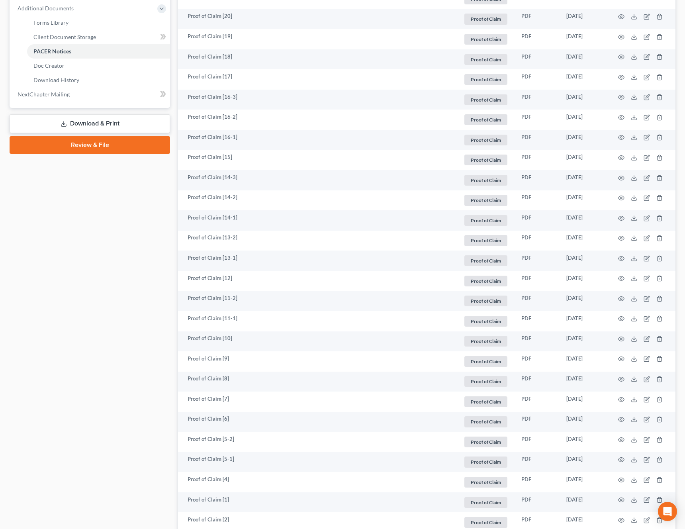
scroll to position [350, 0]
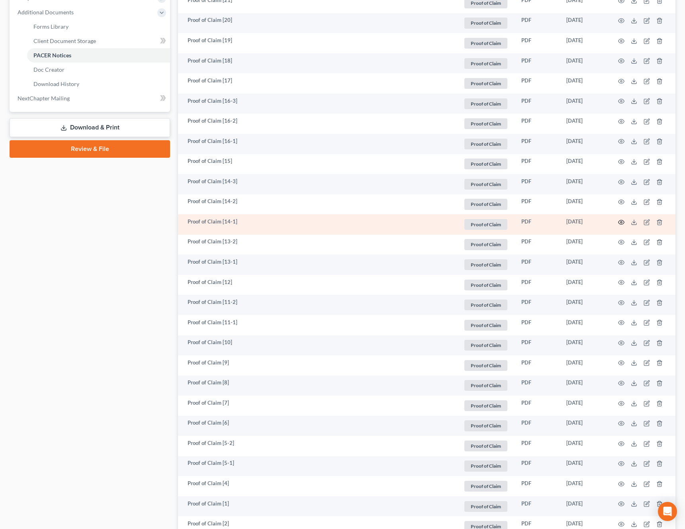
click at [621, 220] on icon "button" at bounding box center [621, 222] width 6 height 6
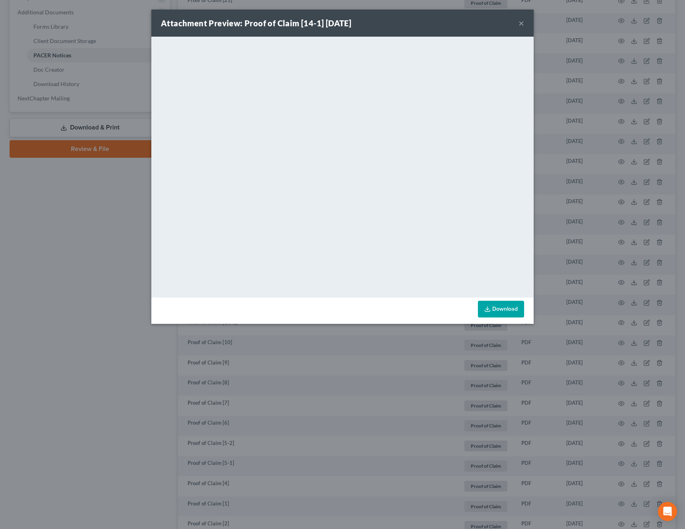
click at [521, 23] on button "×" at bounding box center [521, 23] width 6 height 10
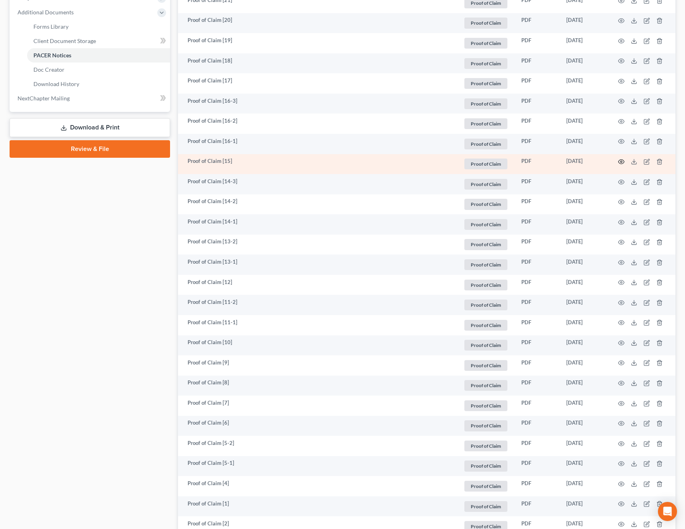
click at [619, 162] on icon "button" at bounding box center [621, 161] width 6 height 6
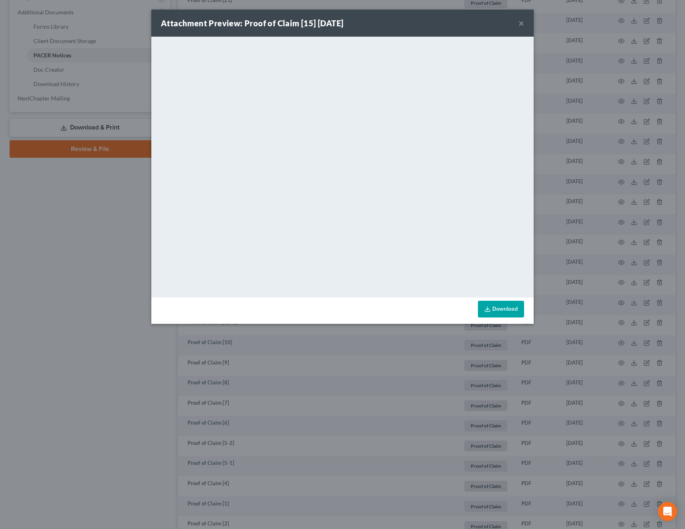
click at [521, 25] on button "×" at bounding box center [521, 23] width 6 height 10
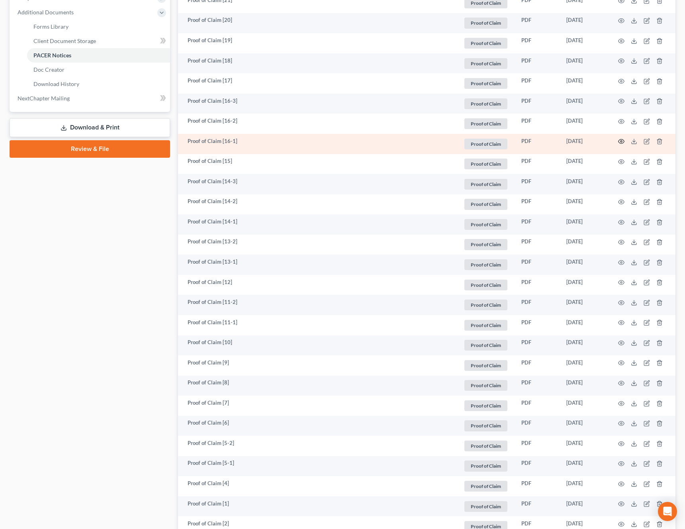
click at [620, 142] on circle "button" at bounding box center [621, 141] width 2 height 2
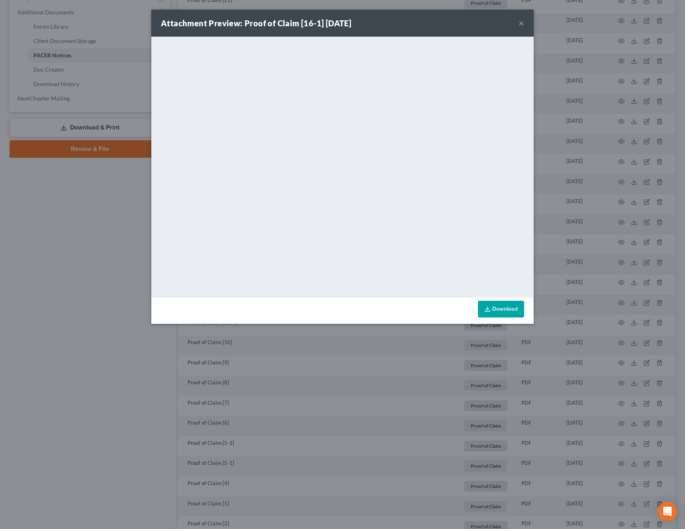
click at [522, 24] on button "×" at bounding box center [521, 23] width 6 height 10
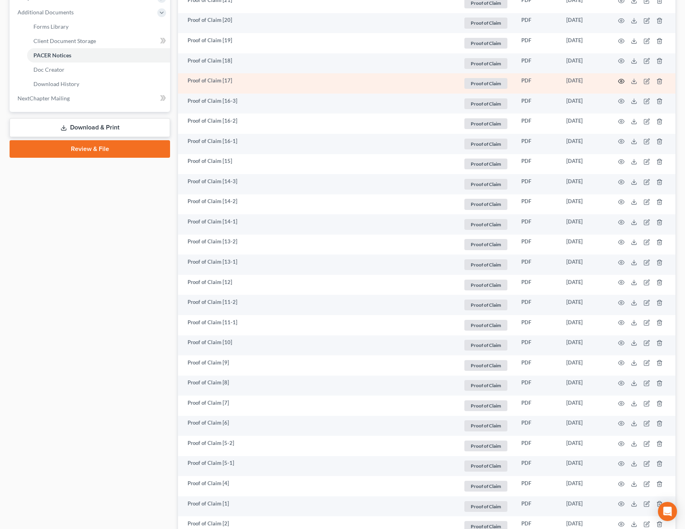
click at [623, 82] on icon "button" at bounding box center [621, 81] width 6 height 4
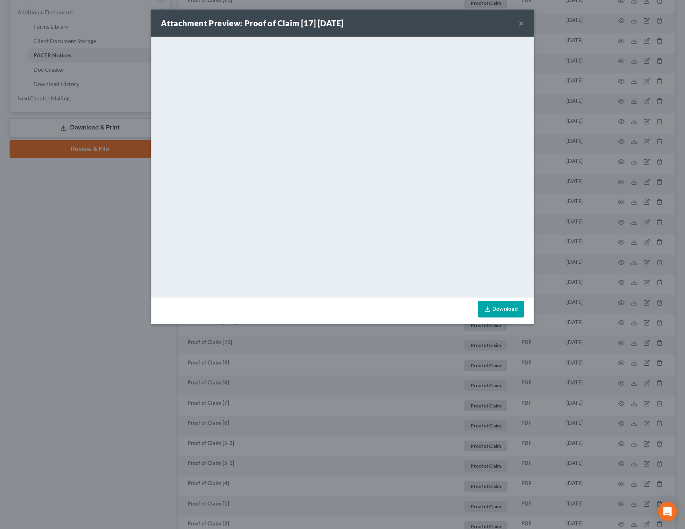
click at [520, 27] on button "×" at bounding box center [521, 23] width 6 height 10
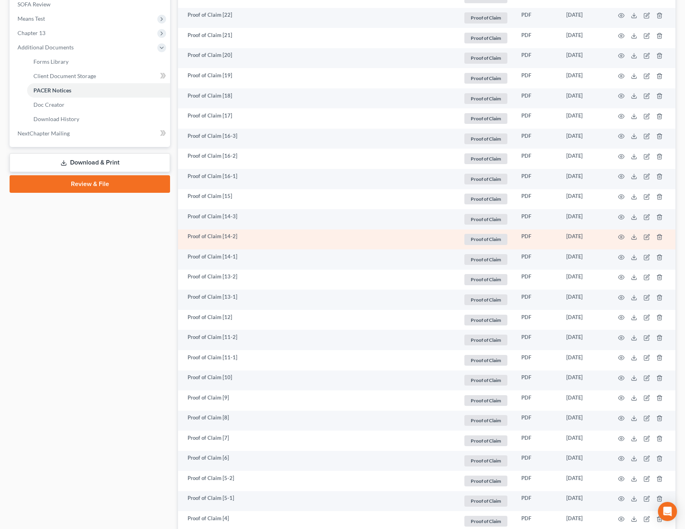
scroll to position [310, 0]
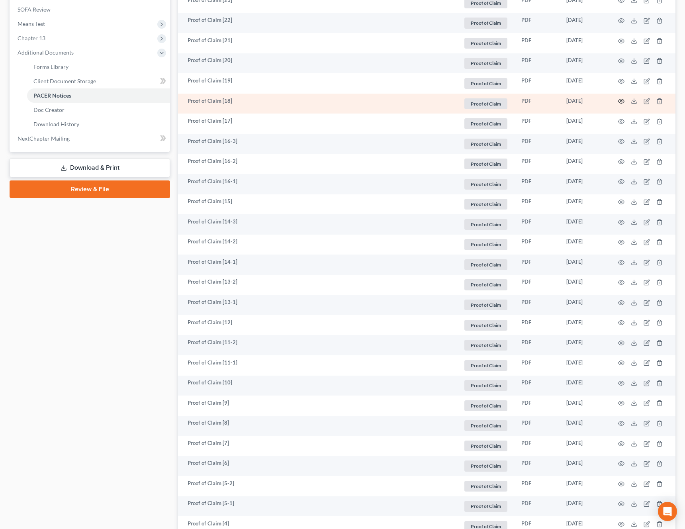
click at [621, 100] on circle "button" at bounding box center [621, 101] width 2 height 2
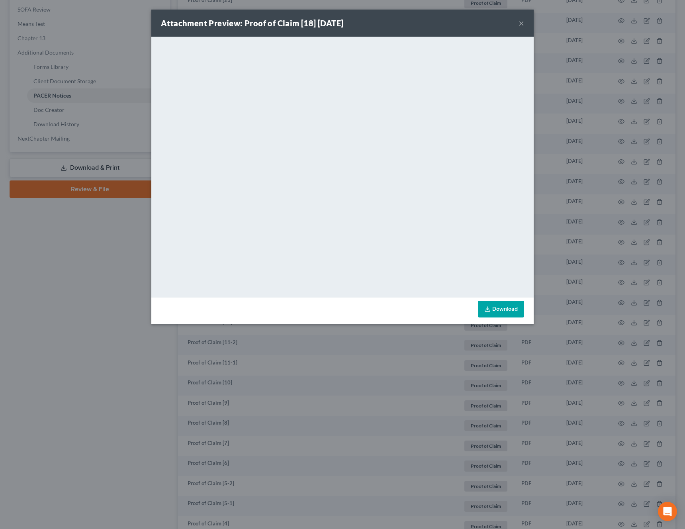
click at [521, 24] on button "×" at bounding box center [521, 23] width 6 height 10
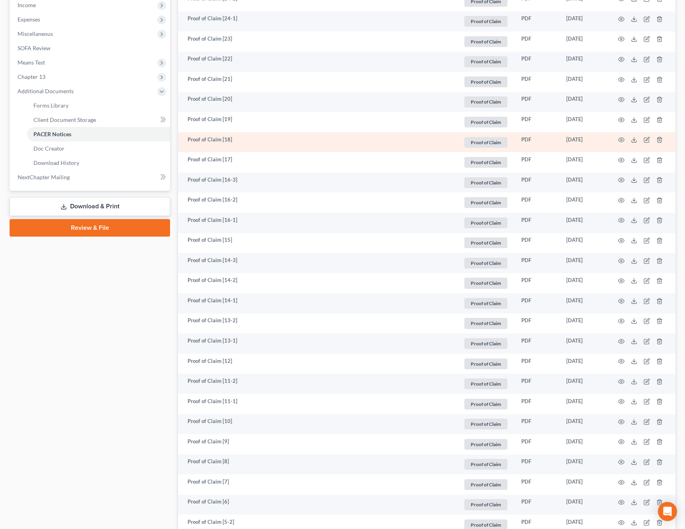
scroll to position [264, 0]
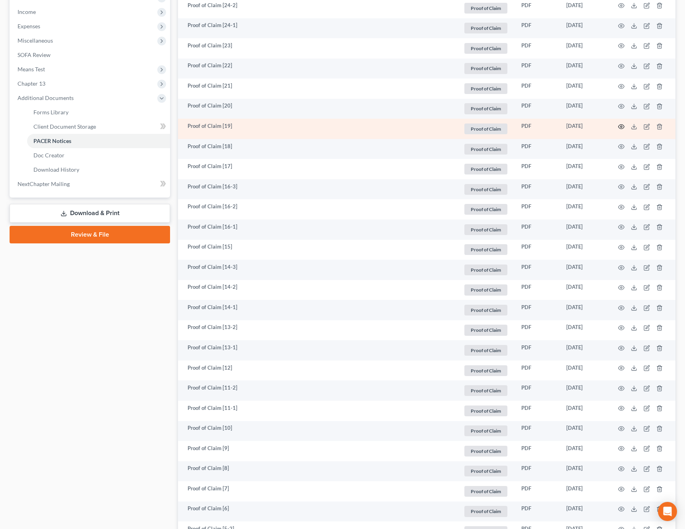
click at [620, 126] on icon "button" at bounding box center [621, 126] width 6 height 6
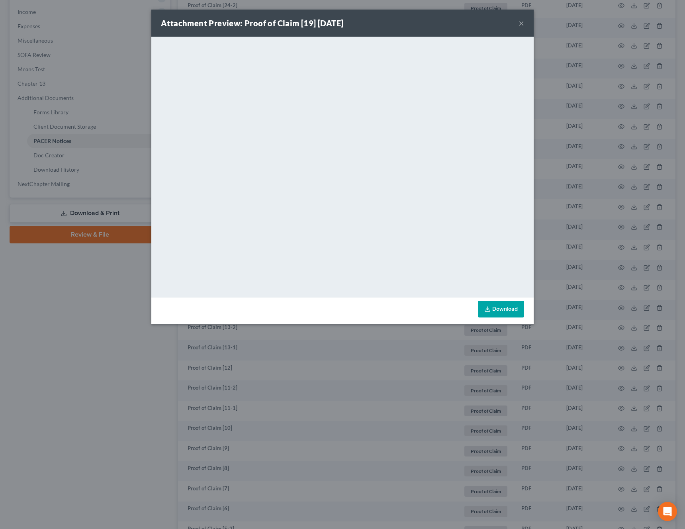
click at [520, 24] on button "×" at bounding box center [521, 23] width 6 height 10
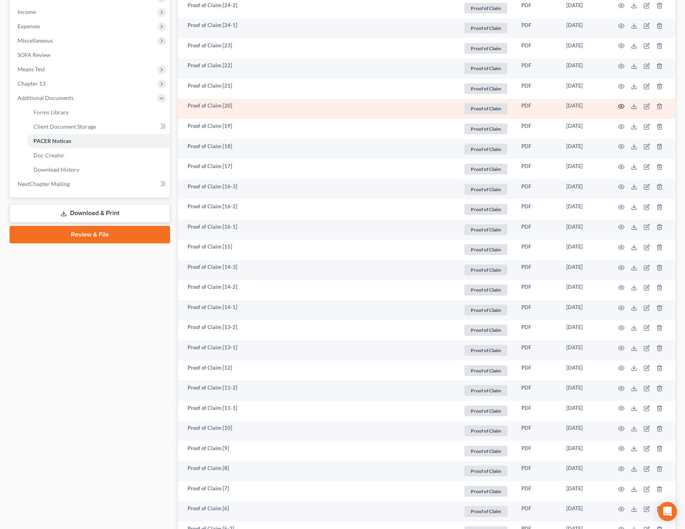
click at [622, 105] on icon "button" at bounding box center [621, 106] width 6 height 4
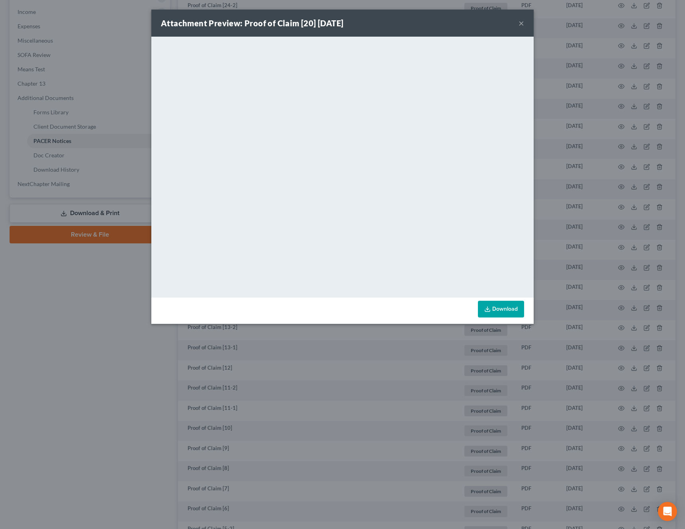
click at [520, 25] on button "×" at bounding box center [521, 23] width 6 height 10
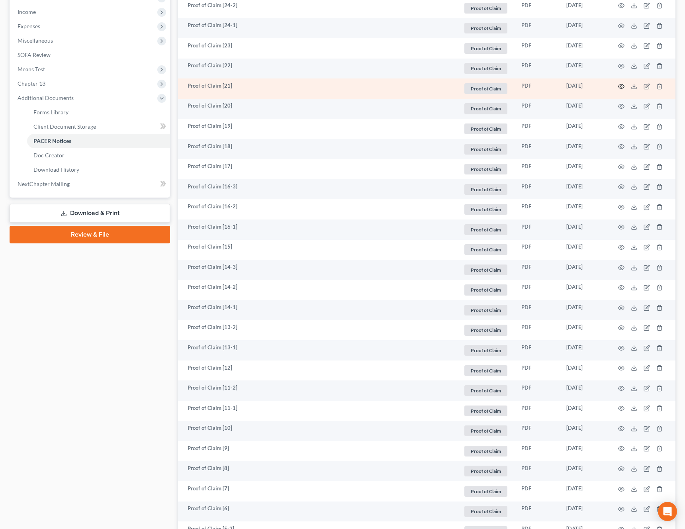
click at [620, 86] on icon "button" at bounding box center [621, 86] width 6 height 6
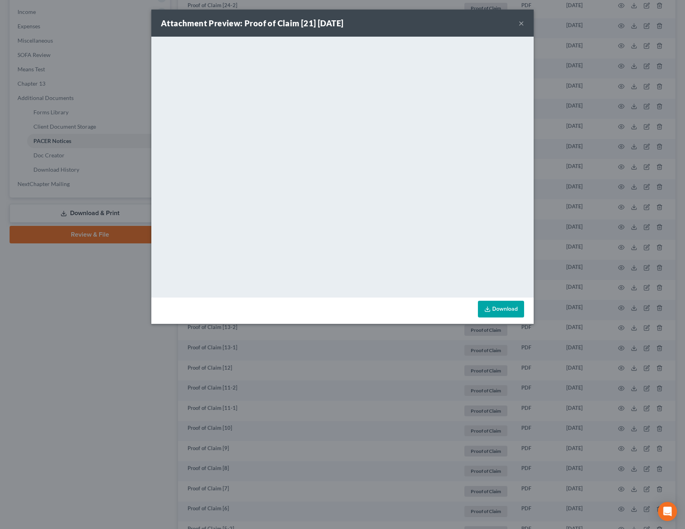
click at [521, 27] on button "×" at bounding box center [521, 23] width 6 height 10
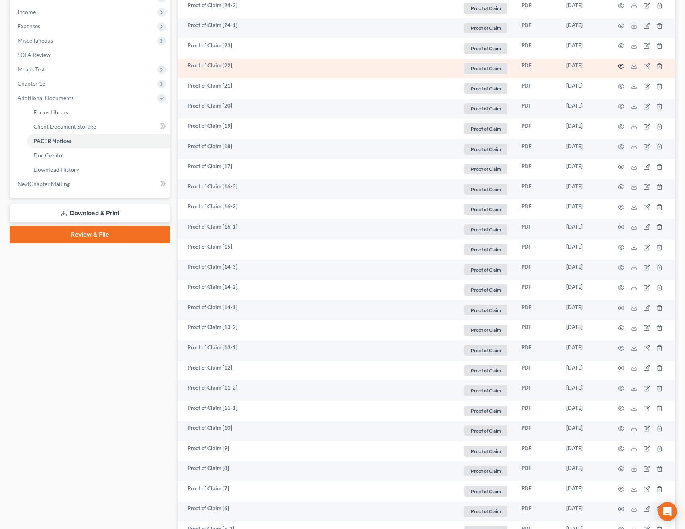
click at [621, 66] on circle "button" at bounding box center [621, 66] width 2 height 2
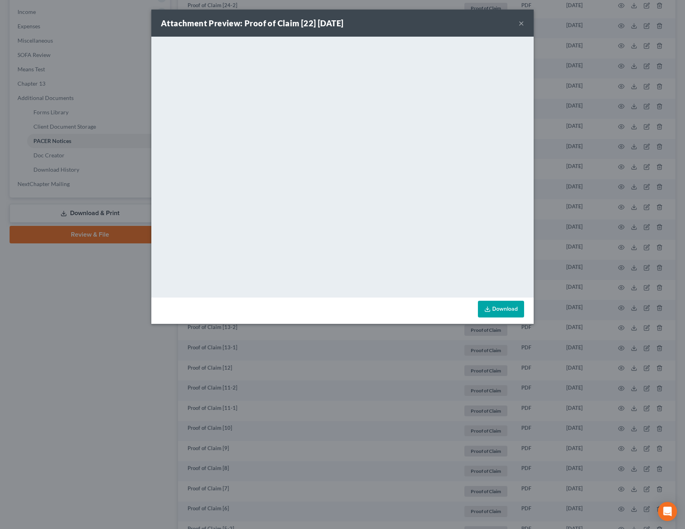
click at [522, 23] on button "×" at bounding box center [521, 23] width 6 height 10
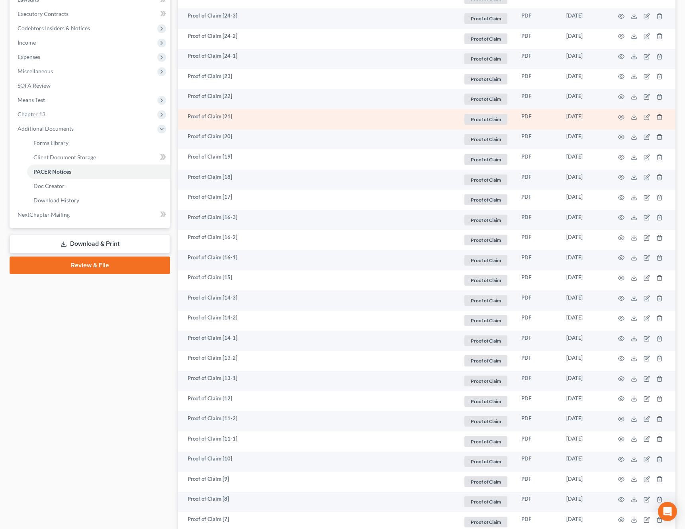
scroll to position [217, 0]
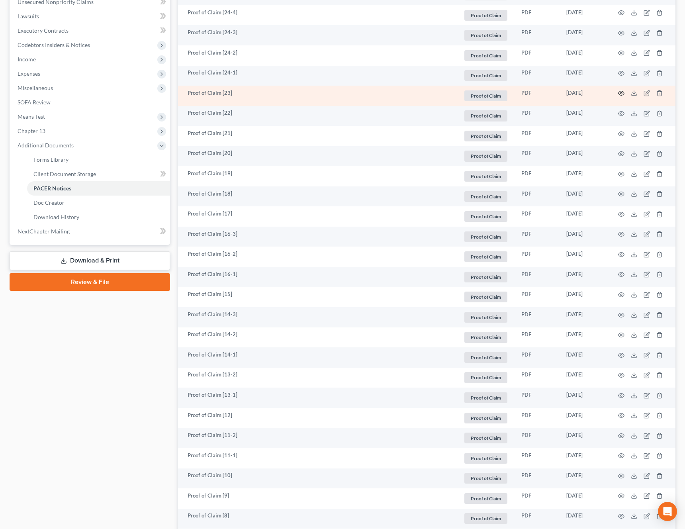
click at [618, 93] on icon "button" at bounding box center [621, 93] width 6 height 6
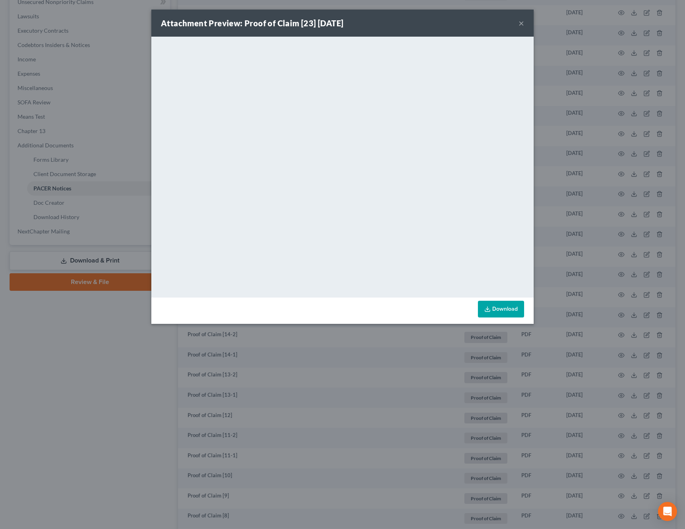
click at [522, 24] on button "×" at bounding box center [521, 23] width 6 height 10
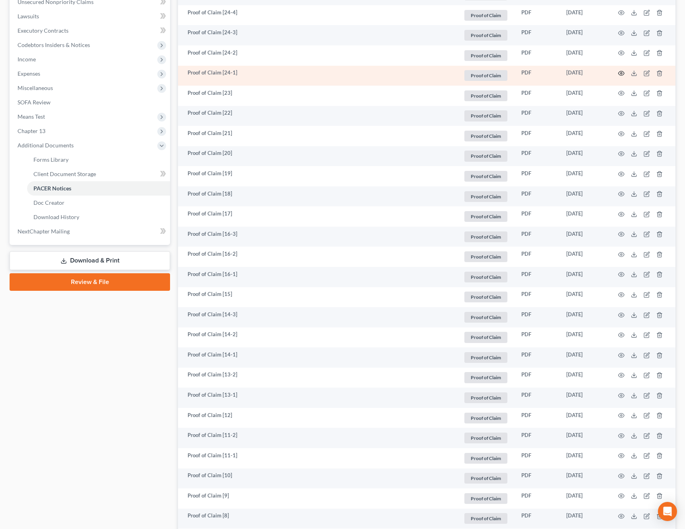
click at [621, 73] on icon "button" at bounding box center [621, 73] width 6 height 6
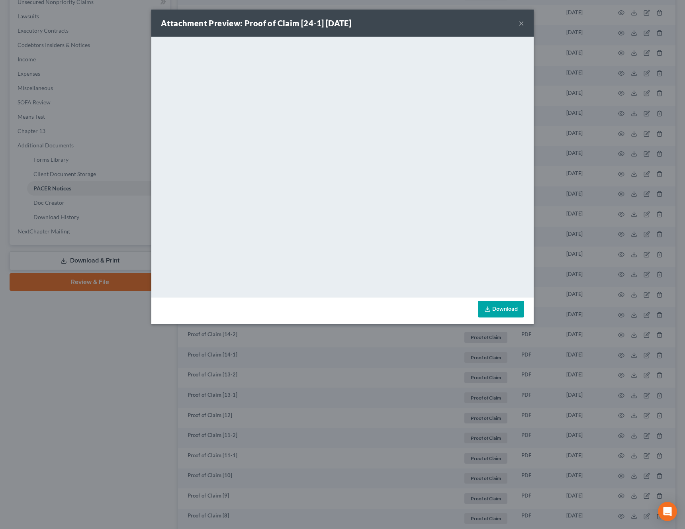
click at [521, 25] on button "×" at bounding box center [521, 23] width 6 height 10
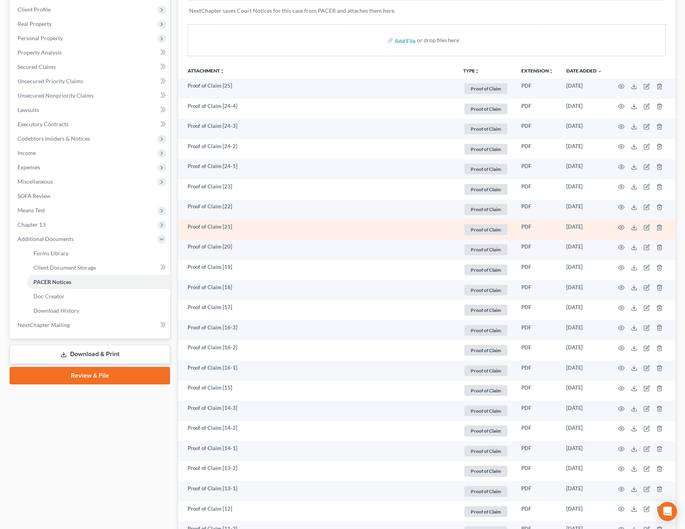
scroll to position [122, 0]
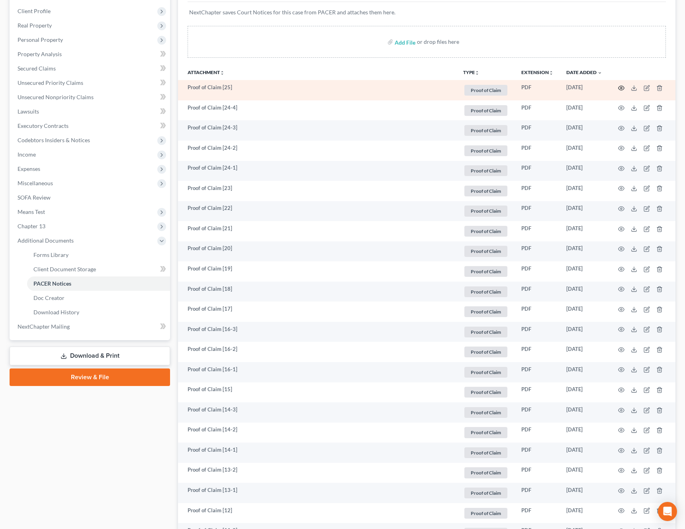
click at [623, 90] on icon "button" at bounding box center [621, 88] width 6 height 6
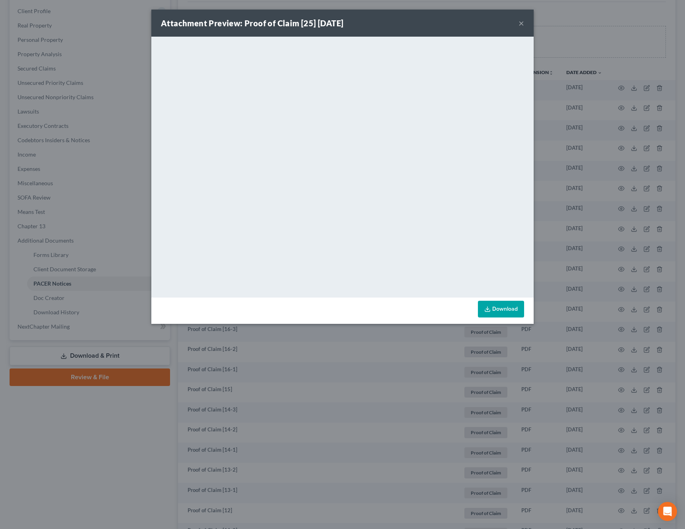
click at [522, 21] on button "×" at bounding box center [521, 23] width 6 height 10
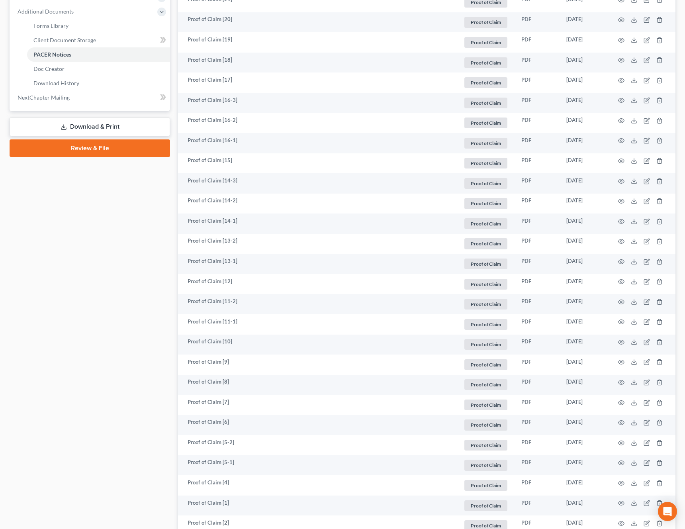
scroll to position [353, 0]
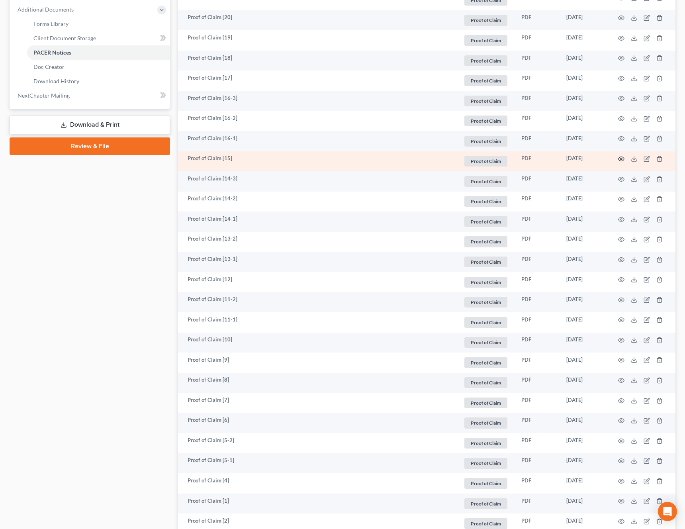
click at [622, 159] on icon "button" at bounding box center [621, 159] width 6 height 6
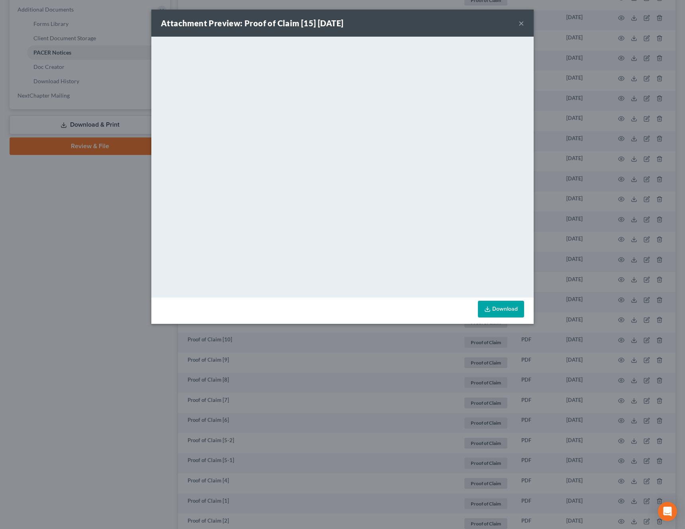
click at [521, 23] on button "×" at bounding box center [521, 23] width 6 height 10
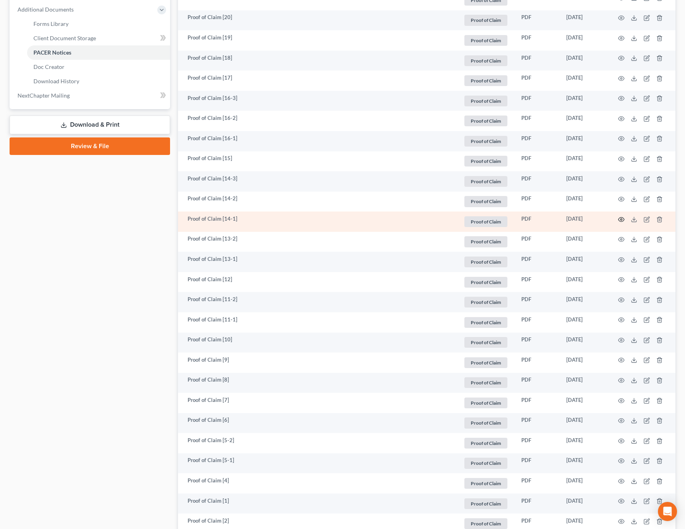
click at [622, 219] on icon "button" at bounding box center [621, 219] width 6 height 6
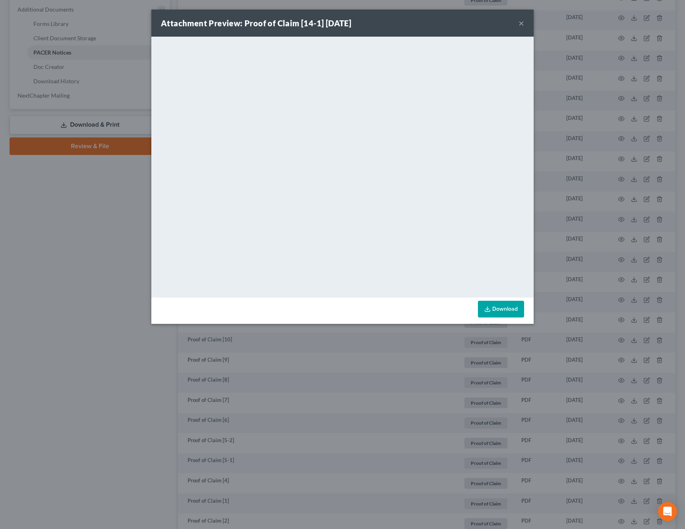
click at [521, 25] on button "×" at bounding box center [521, 23] width 6 height 10
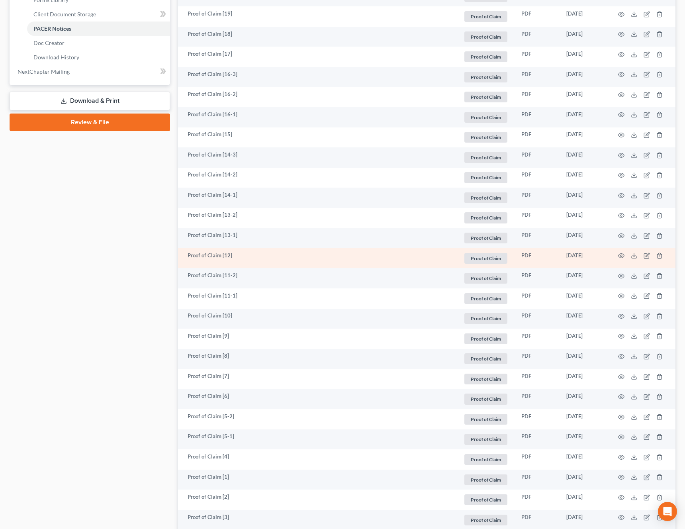
scroll to position [378, 0]
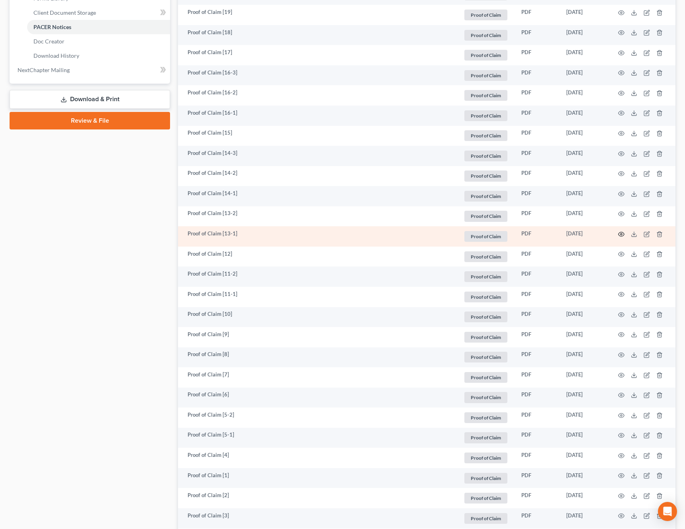
click at [621, 234] on circle "button" at bounding box center [621, 234] width 2 height 2
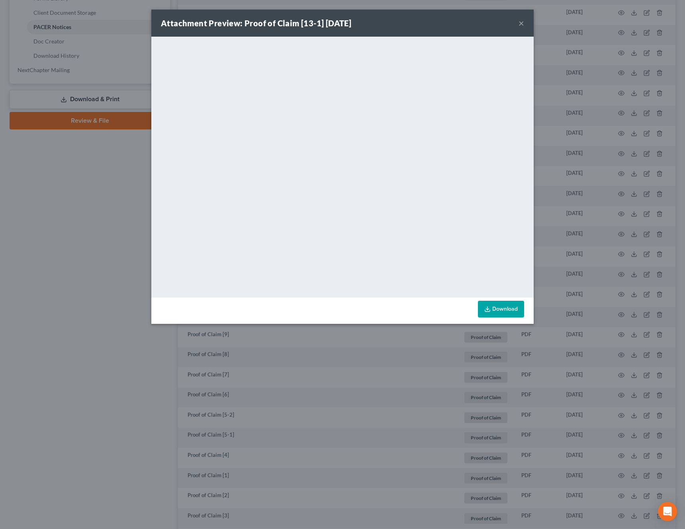
click at [521, 23] on button "×" at bounding box center [521, 23] width 6 height 10
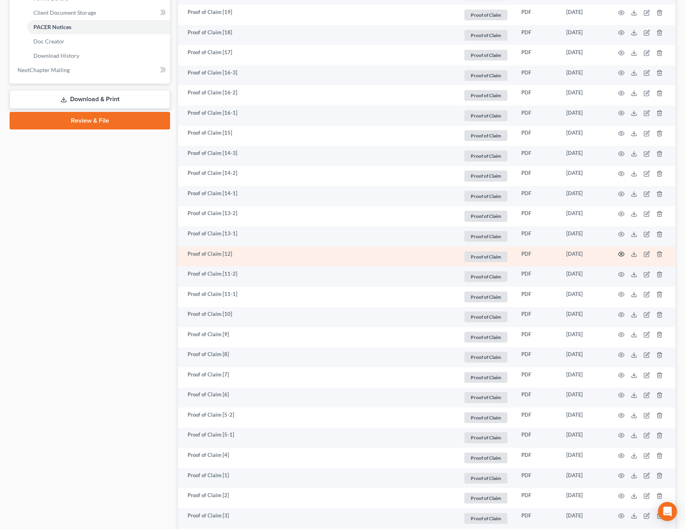
click at [622, 257] on icon "button" at bounding box center [621, 254] width 6 height 6
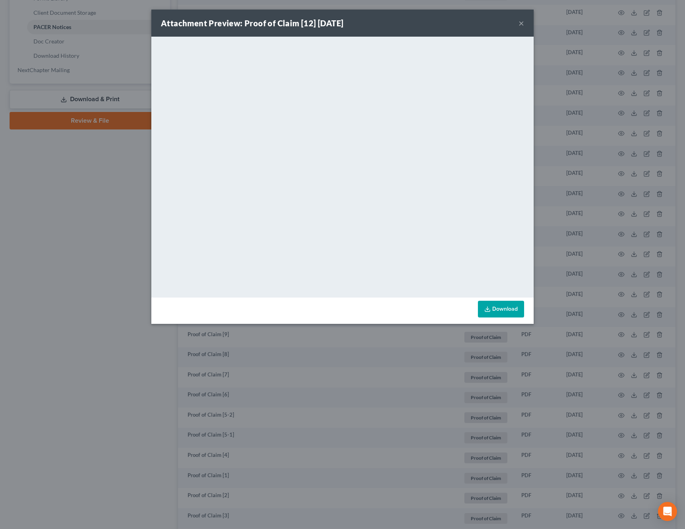
click at [523, 21] on button "×" at bounding box center [521, 23] width 6 height 10
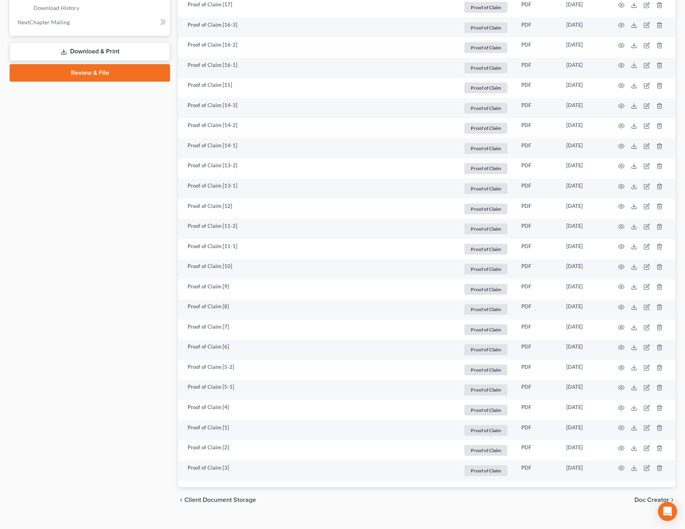
scroll to position [440, 0]
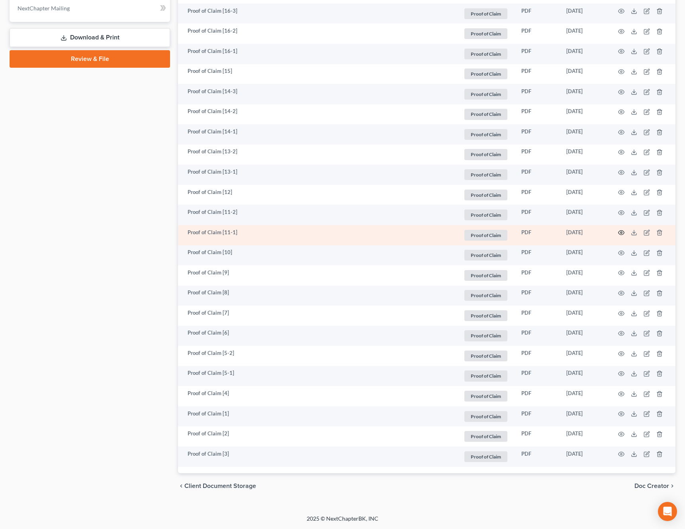
click at [622, 232] on circle "button" at bounding box center [621, 233] width 2 height 2
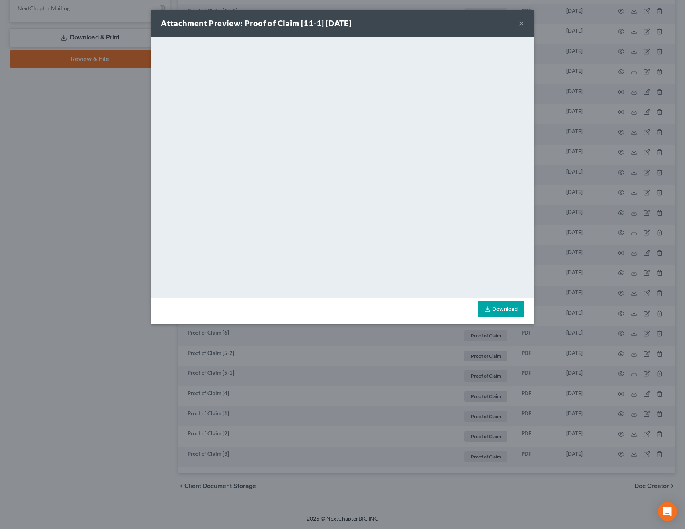
click at [516, 26] on div "Attachment Preview: Proof of Claim [11-1] [DATE] ×" at bounding box center [342, 23] width 382 height 27
click at [519, 25] on button "×" at bounding box center [521, 23] width 6 height 10
click at [519, 25] on div "Attachment Preview: Proof of Claim [11-1] [DATE] × <object ng-attr-data='[URL][…" at bounding box center [342, 264] width 685 height 529
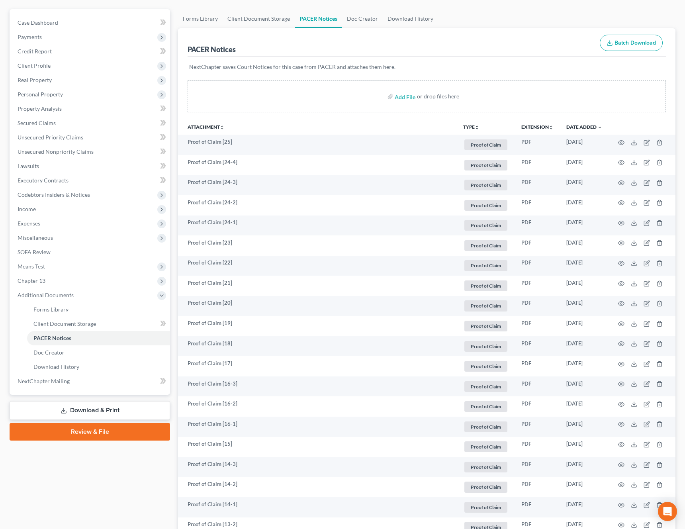
scroll to position [0, 0]
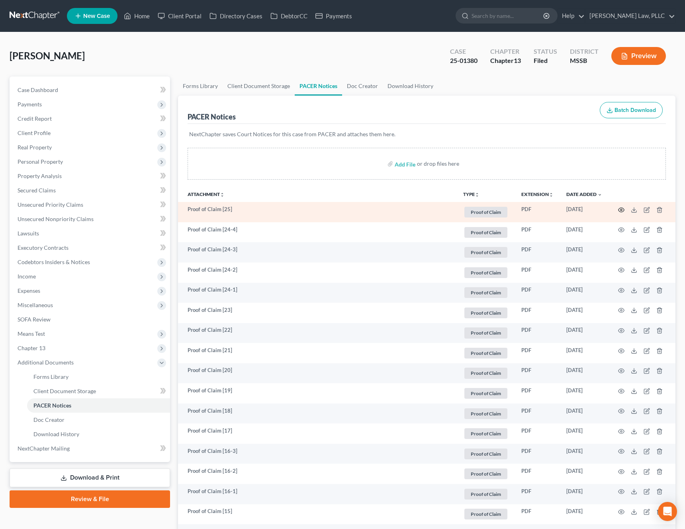
click at [620, 210] on circle "button" at bounding box center [621, 210] width 2 height 2
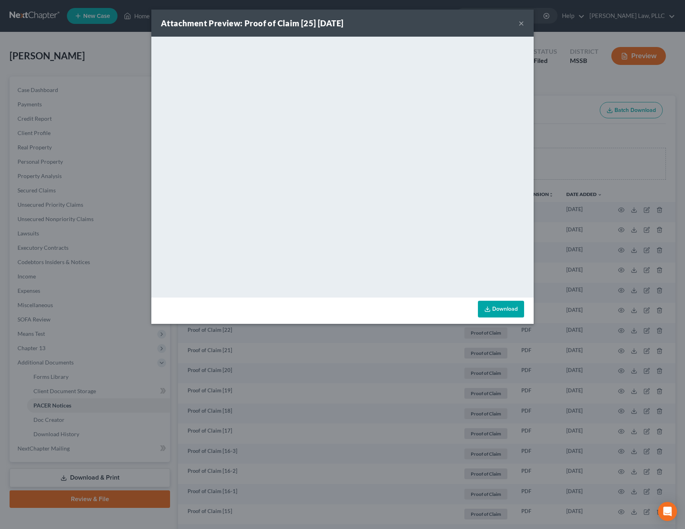
click at [521, 23] on button "×" at bounding box center [521, 23] width 6 height 10
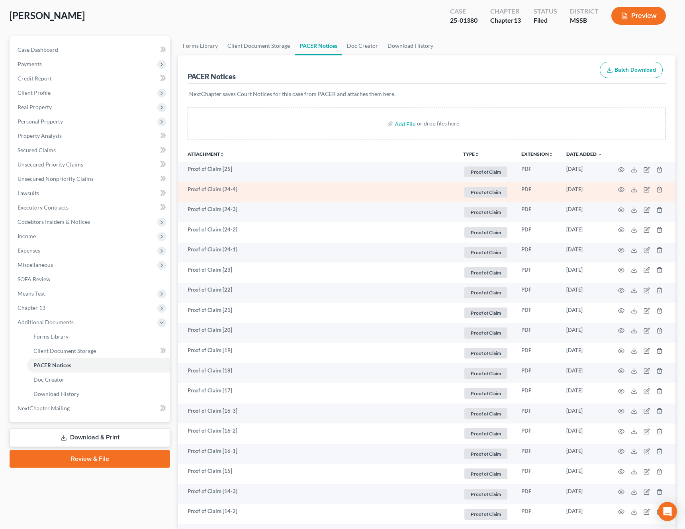
scroll to position [50, 0]
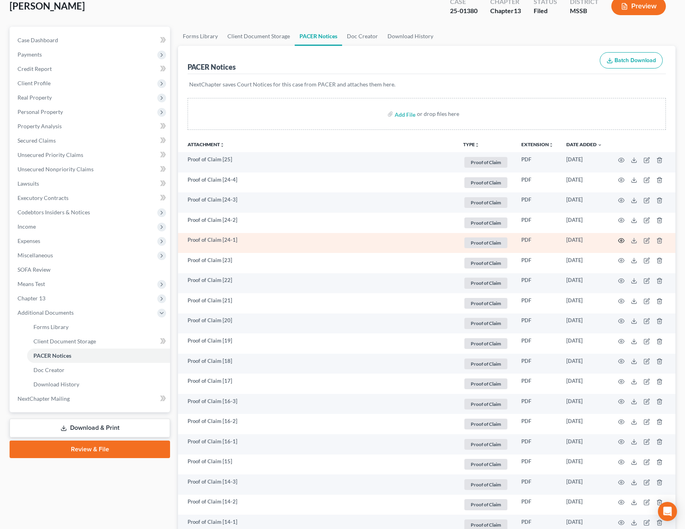
click at [623, 242] on icon "button" at bounding box center [621, 240] width 6 height 6
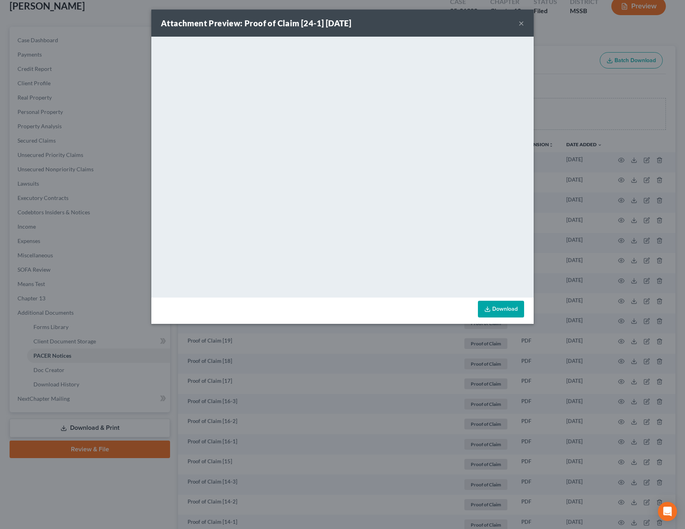
click at [519, 25] on button "×" at bounding box center [521, 23] width 6 height 10
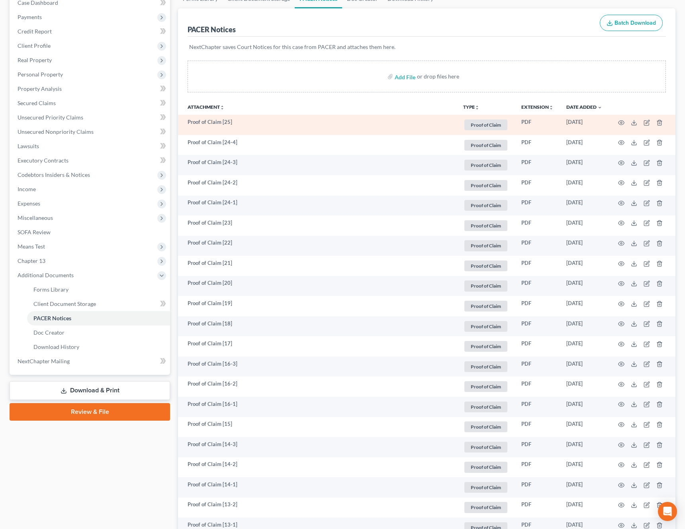
scroll to position [100, 0]
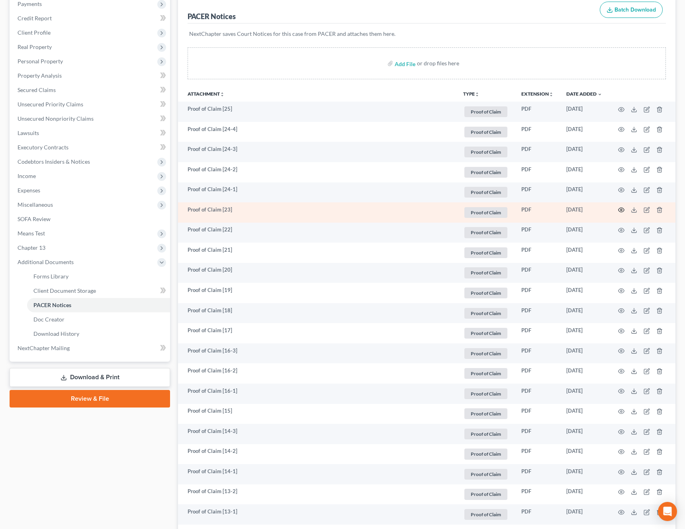
click at [621, 211] on icon "button" at bounding box center [621, 210] width 6 height 6
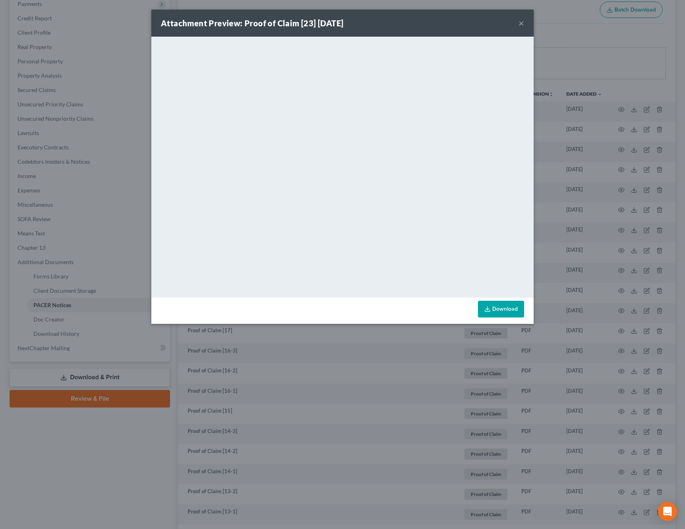
click at [522, 24] on button "×" at bounding box center [521, 23] width 6 height 10
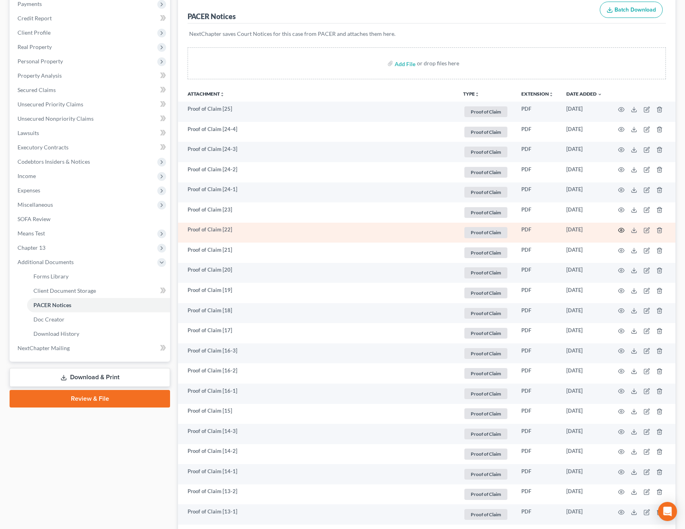
click at [620, 229] on circle "button" at bounding box center [621, 230] width 2 height 2
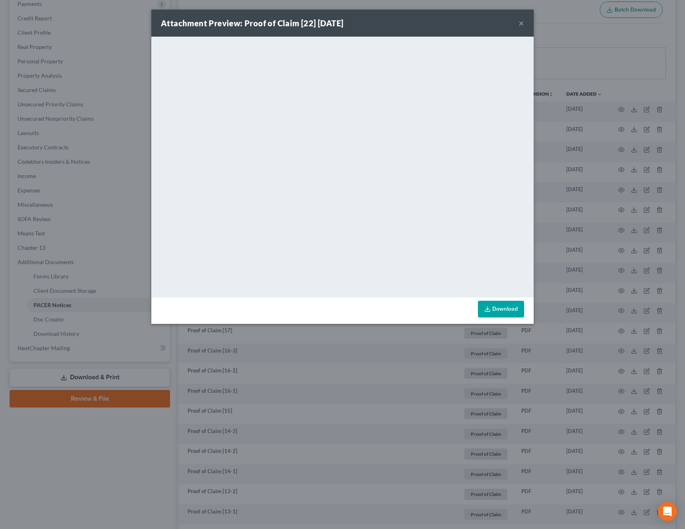
click at [522, 21] on button "×" at bounding box center [521, 23] width 6 height 10
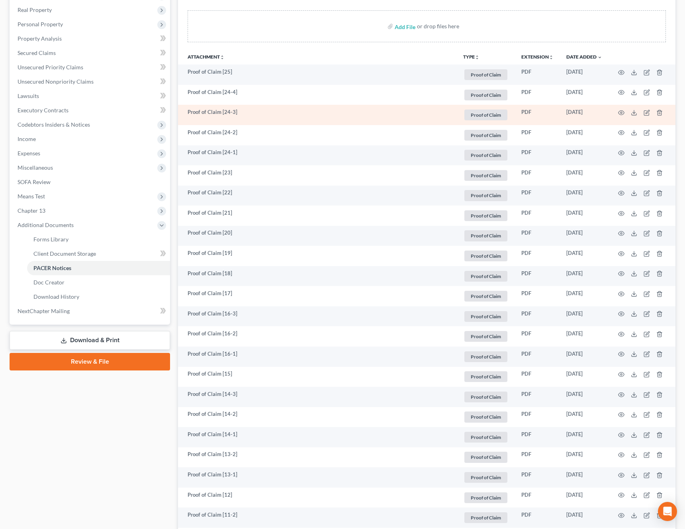
scroll to position [148, 0]
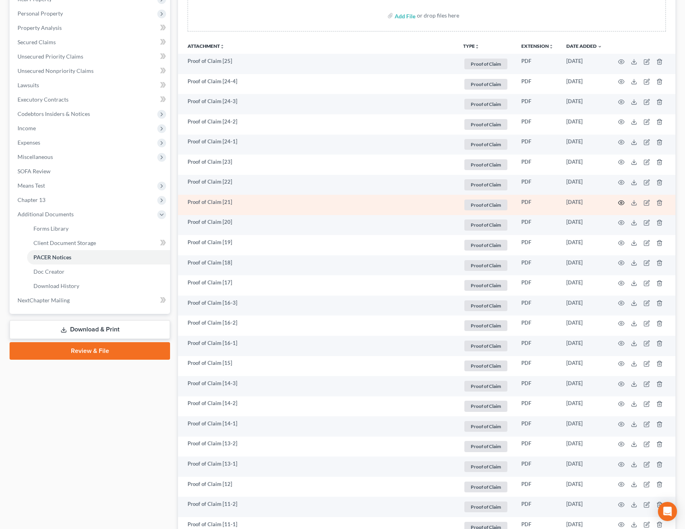
click at [621, 203] on icon "button" at bounding box center [621, 202] width 6 height 6
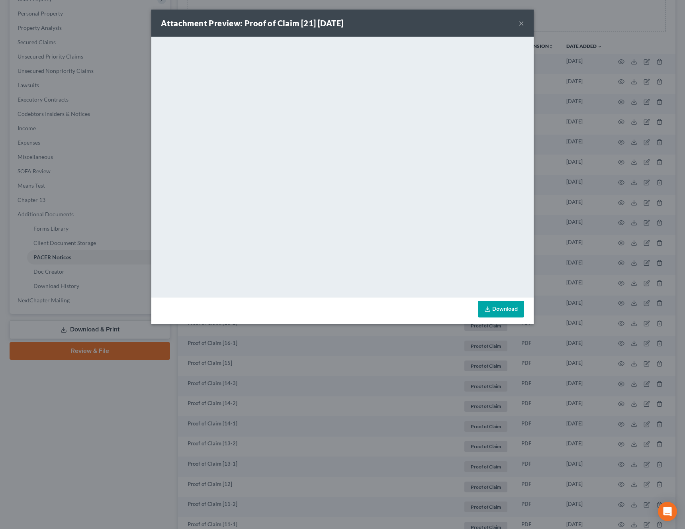
click at [522, 23] on button "×" at bounding box center [521, 23] width 6 height 10
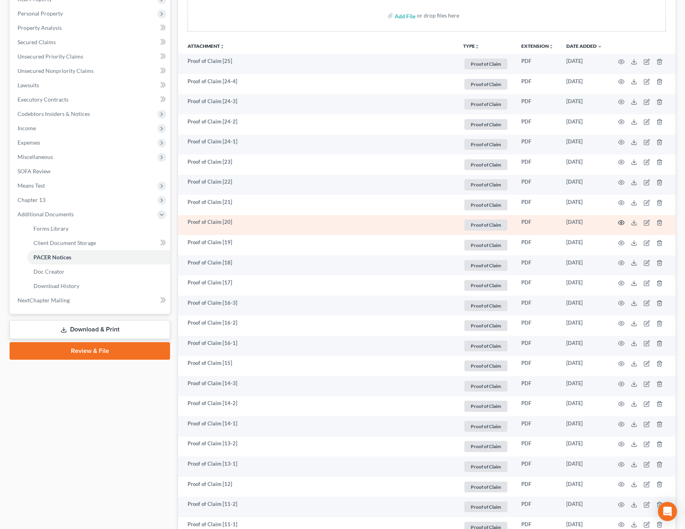
click at [623, 223] on icon "button" at bounding box center [621, 222] width 6 height 4
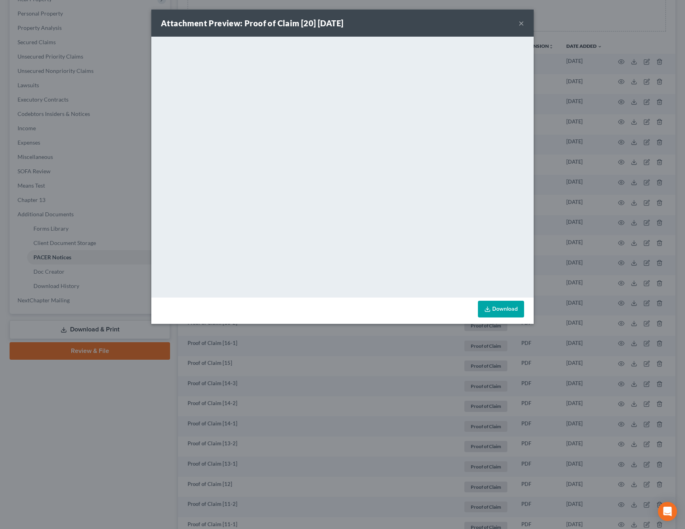
click at [520, 24] on button "×" at bounding box center [521, 23] width 6 height 10
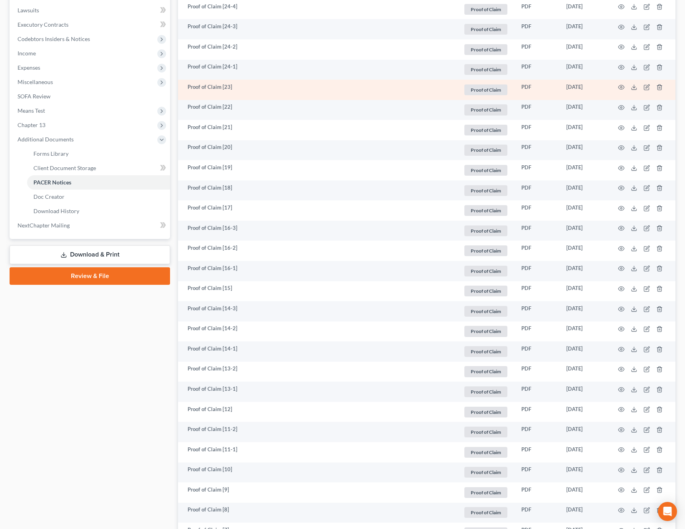
scroll to position [224, 0]
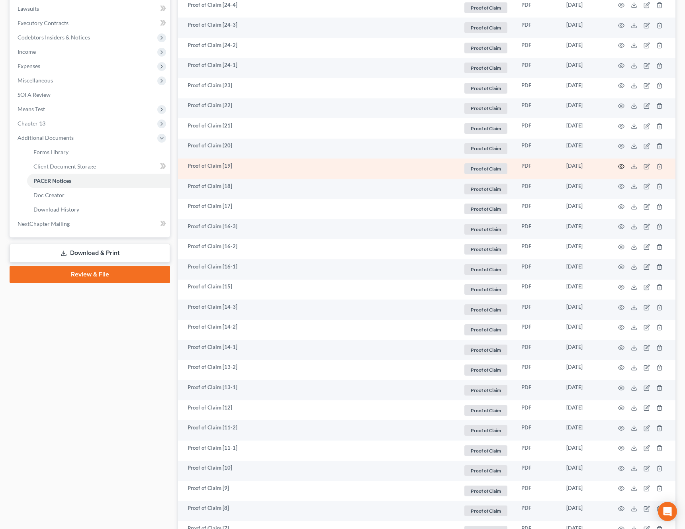
click at [622, 168] on icon "button" at bounding box center [621, 166] width 6 height 4
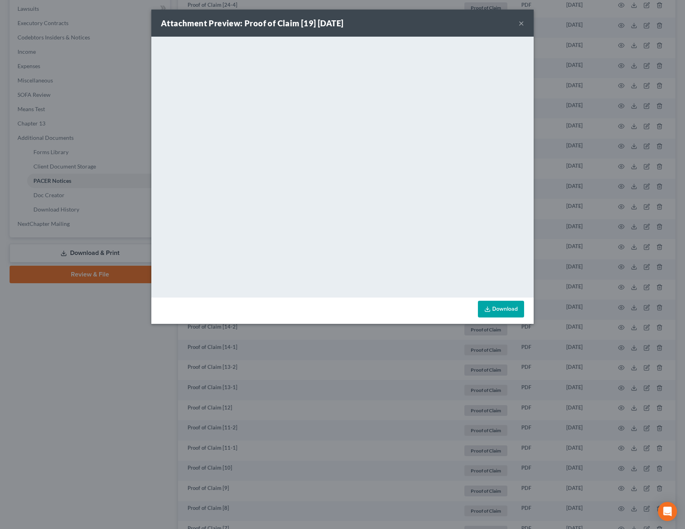
click at [521, 18] on button "×" at bounding box center [521, 23] width 6 height 10
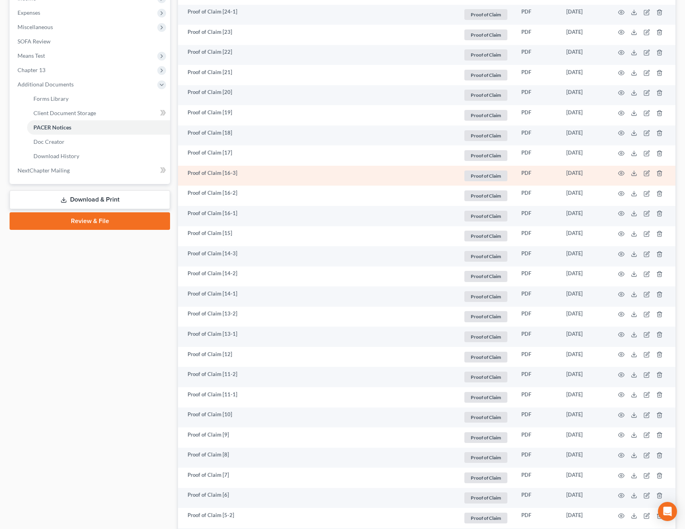
scroll to position [279, 0]
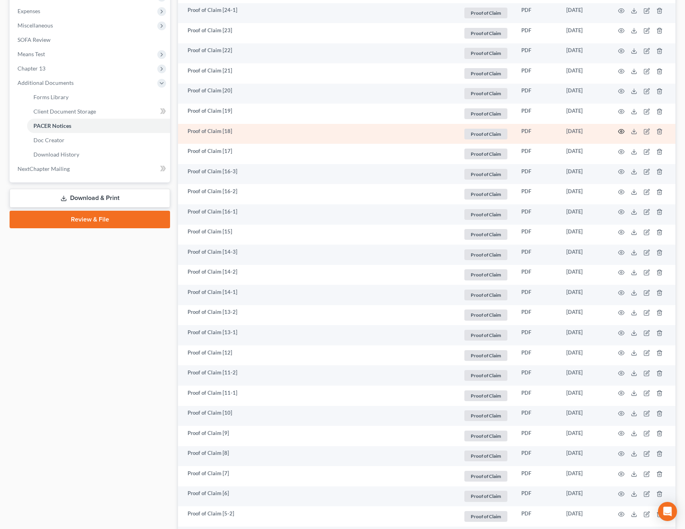
click at [623, 132] on icon "button" at bounding box center [621, 131] width 6 height 4
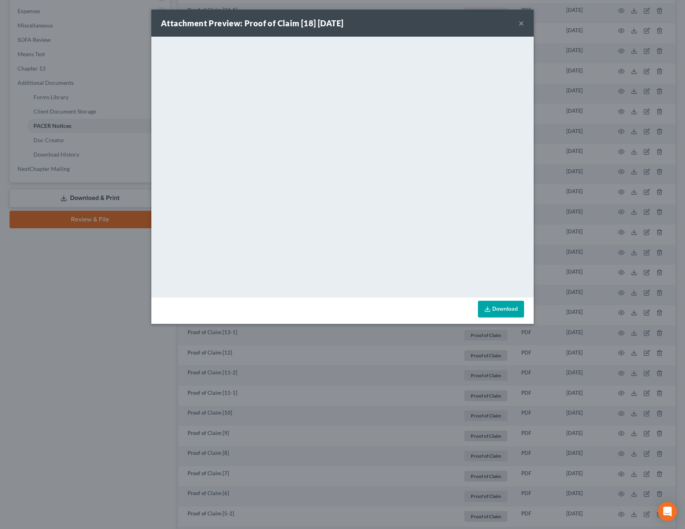
click at [521, 24] on button "×" at bounding box center [521, 23] width 6 height 10
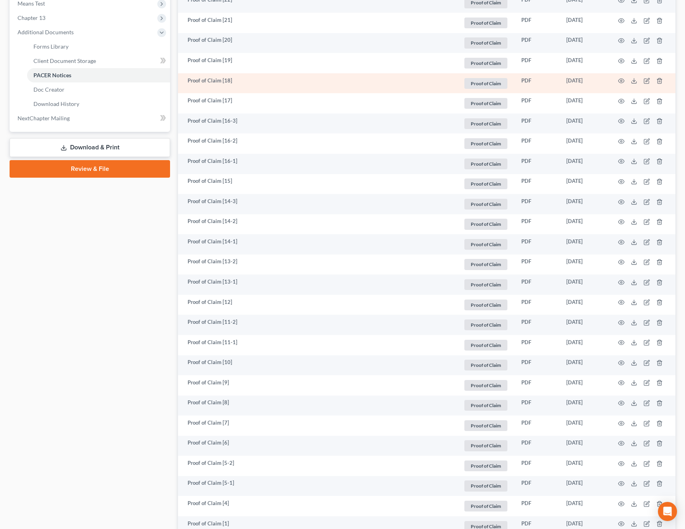
scroll to position [330, 0]
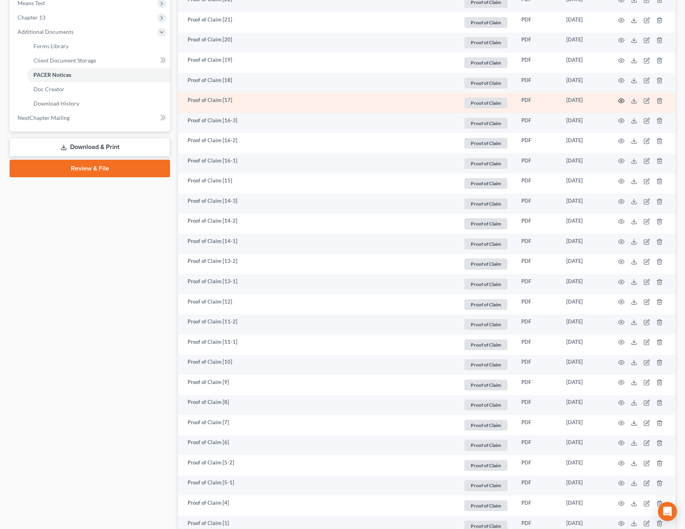
click at [620, 101] on circle "button" at bounding box center [621, 101] width 2 height 2
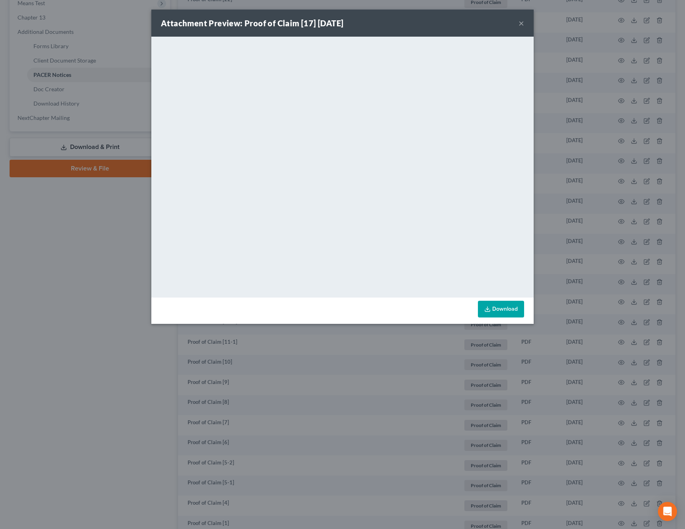
click at [520, 24] on button "×" at bounding box center [521, 23] width 6 height 10
click at [520, 24] on div "Attachment Preview: Proof of Claim [17] [DATE] × <object ng-attr-data='[URL][DO…" at bounding box center [342, 264] width 685 height 529
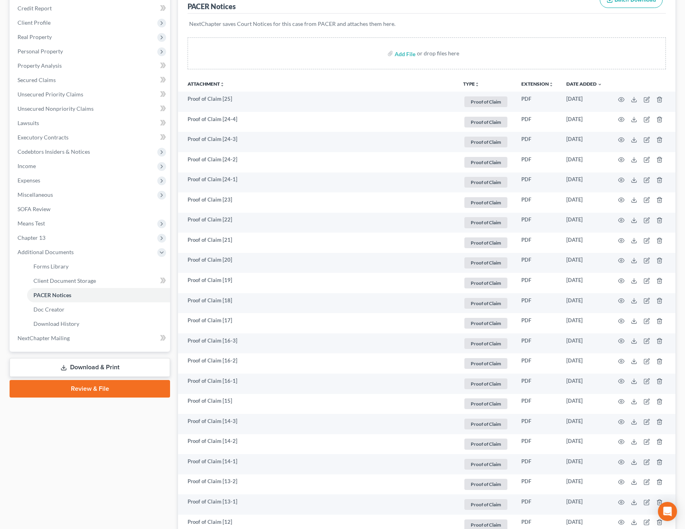
scroll to position [0, 0]
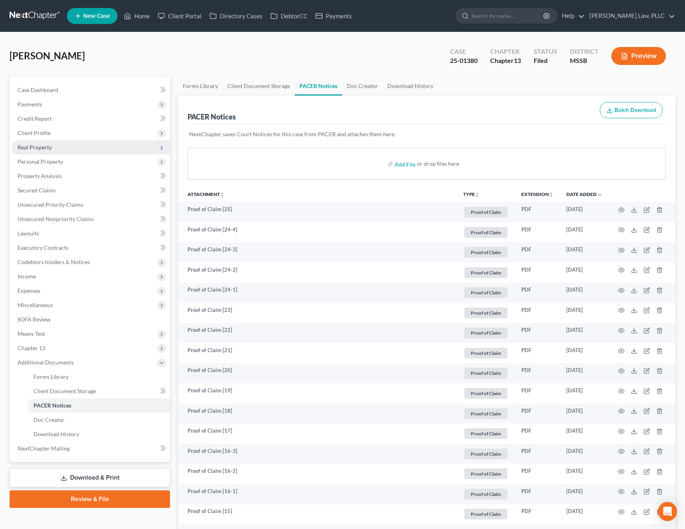
click at [59, 150] on span "Real Property" at bounding box center [90, 147] width 159 height 14
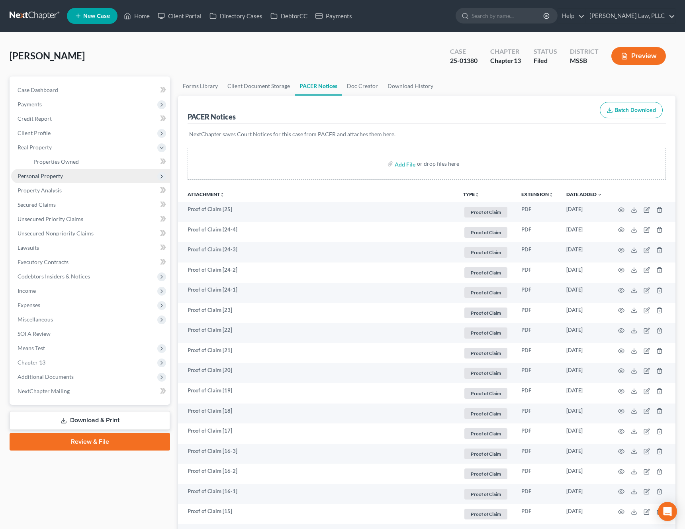
click at [47, 180] on span "Personal Property" at bounding box center [90, 176] width 159 height 14
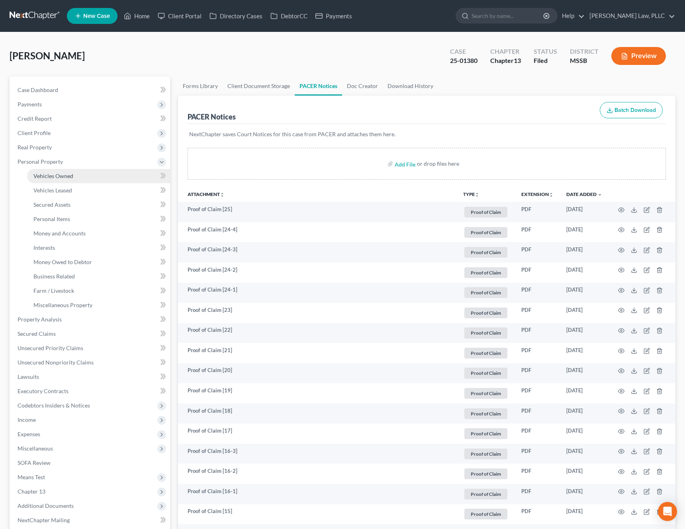
click at [50, 181] on link "Vehicles Owned" at bounding box center [98, 176] width 143 height 14
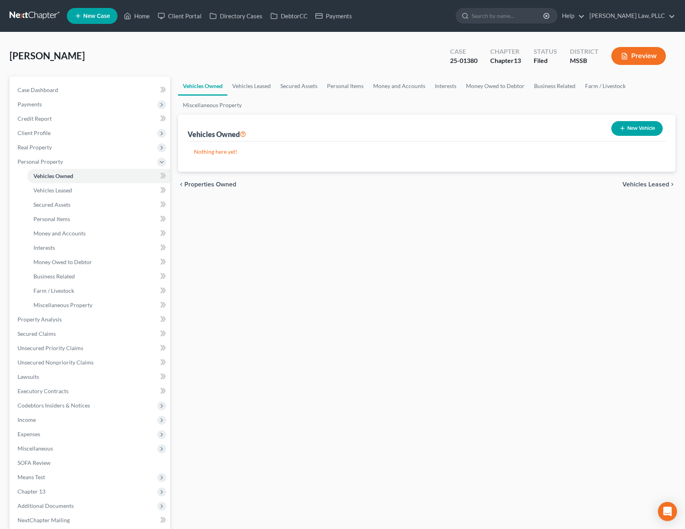
click at [637, 60] on button "Preview" at bounding box center [638, 56] width 55 height 18
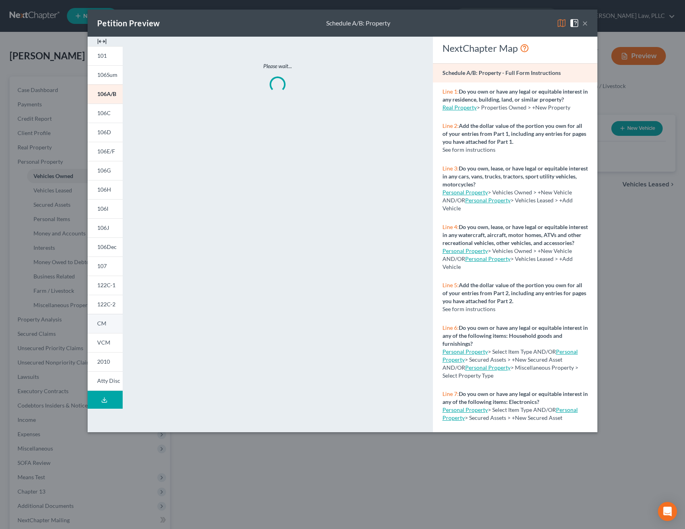
click at [112, 326] on link "CM" at bounding box center [105, 323] width 35 height 19
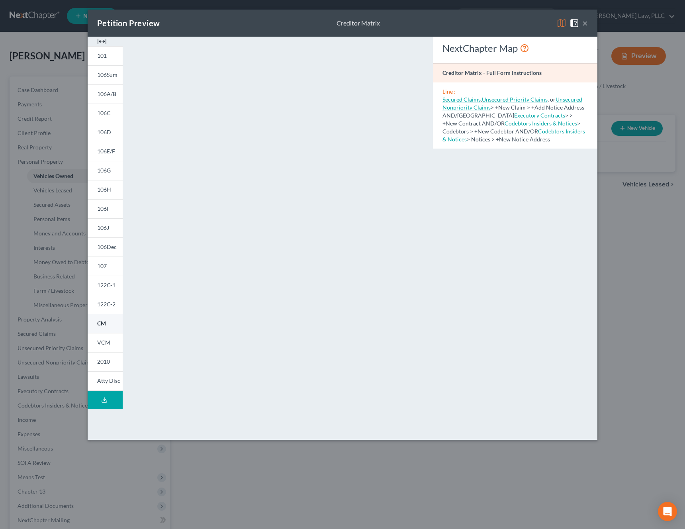
click at [109, 321] on link "CM" at bounding box center [105, 323] width 35 height 19
click at [586, 23] on button "×" at bounding box center [585, 23] width 6 height 10
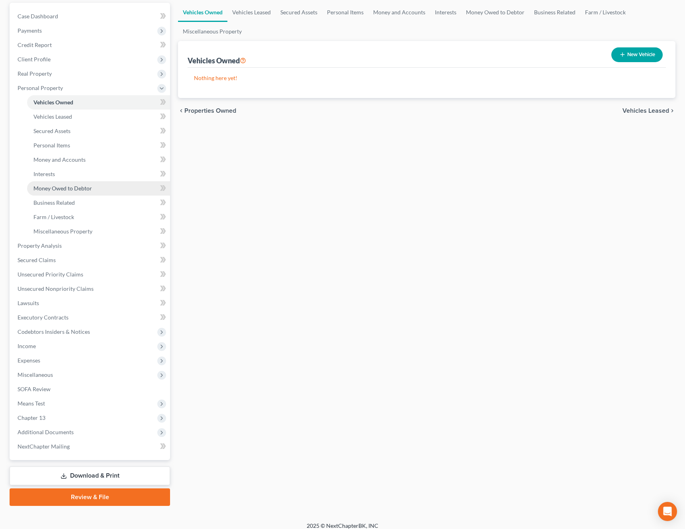
scroll to position [81, 0]
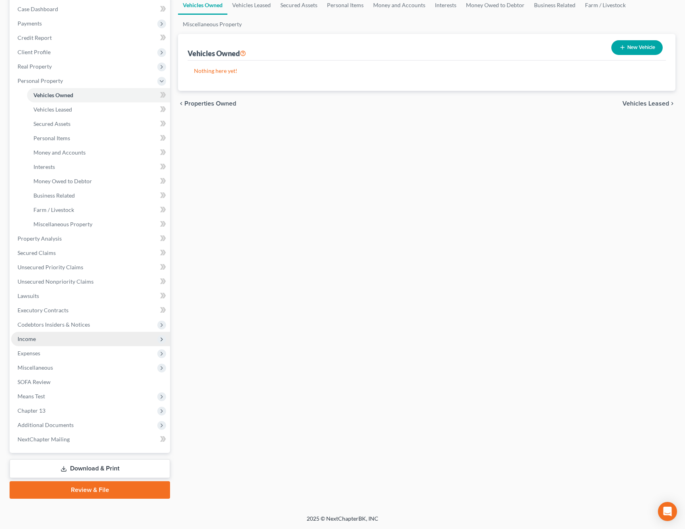
click at [74, 336] on span "Income" at bounding box center [90, 339] width 159 height 14
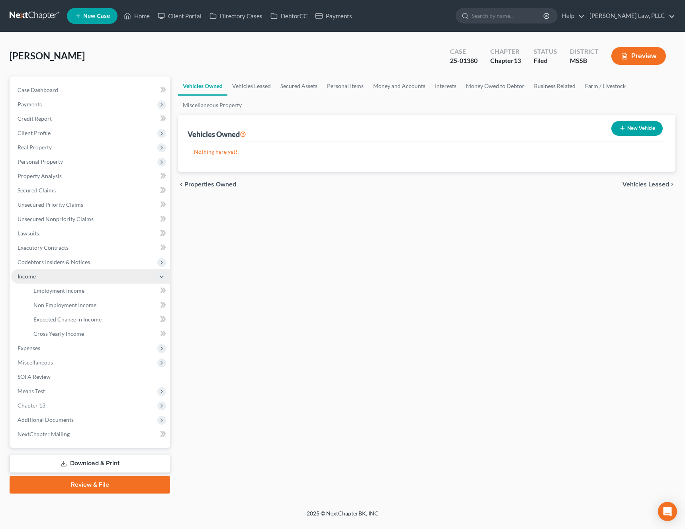
scroll to position [0, 0]
click at [41, 298] on link "Non Employment Income" at bounding box center [98, 305] width 143 height 14
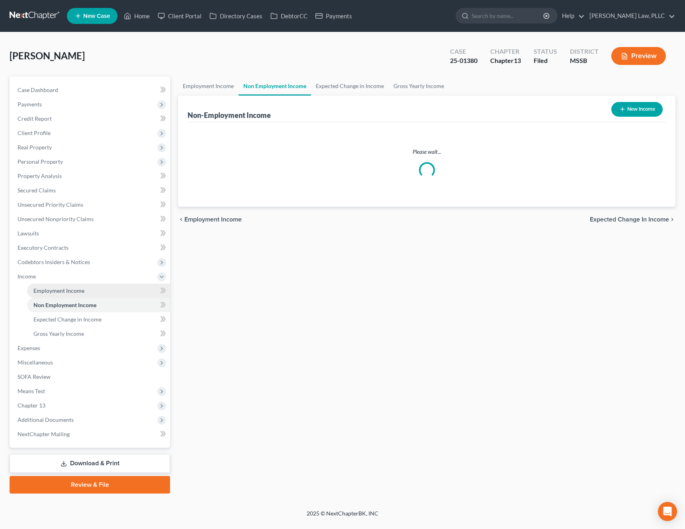
click at [64, 287] on span "Employment Income" at bounding box center [58, 290] width 51 height 7
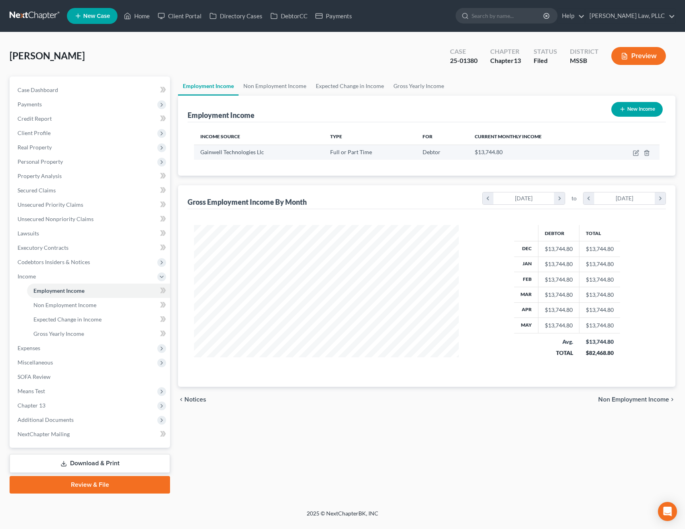
scroll to position [143, 281]
click at [274, 94] on link "Non Employment Income" at bounding box center [274, 85] width 72 height 19
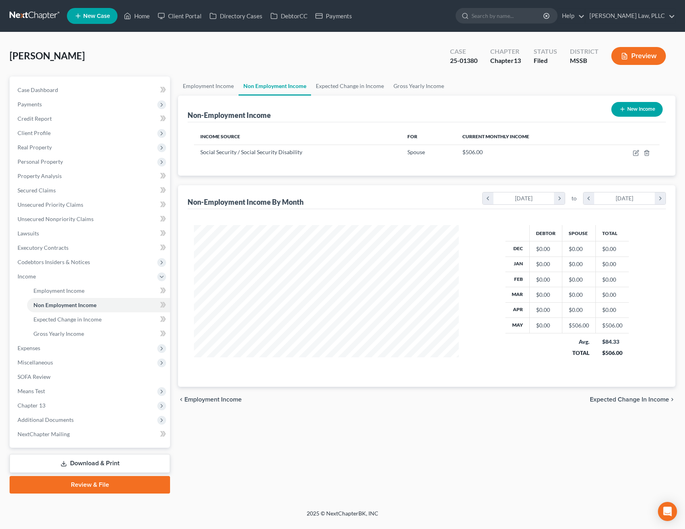
scroll to position [143, 281]
click at [203, 89] on link "Employment Income" at bounding box center [208, 85] width 60 height 19
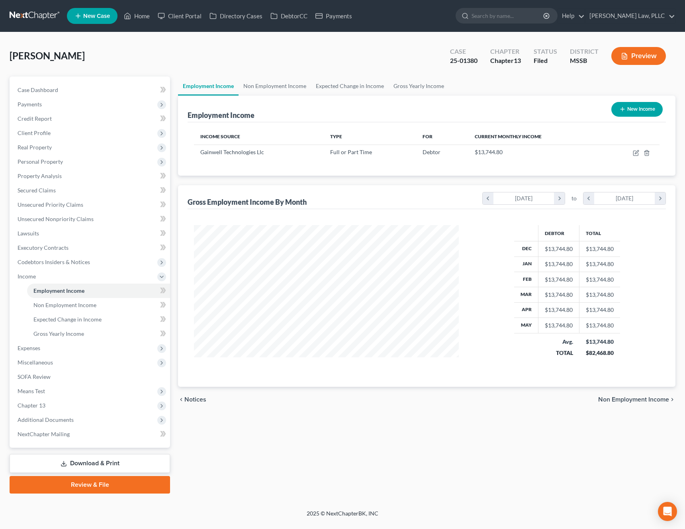
scroll to position [143, 281]
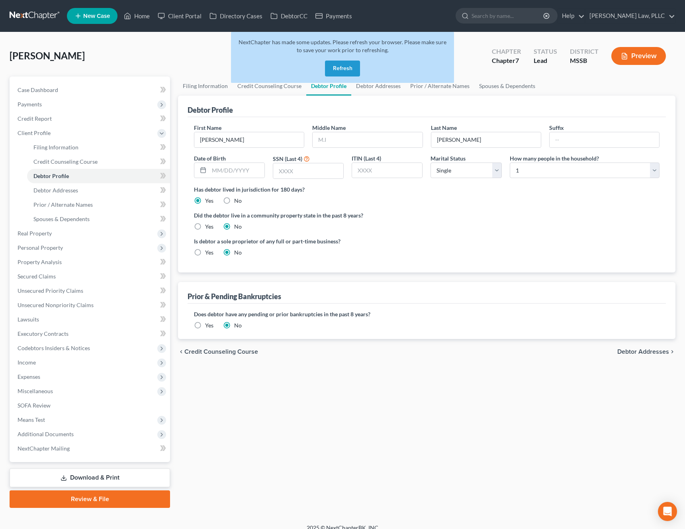
select select "0"
